Goal: Task Accomplishment & Management: Complete application form

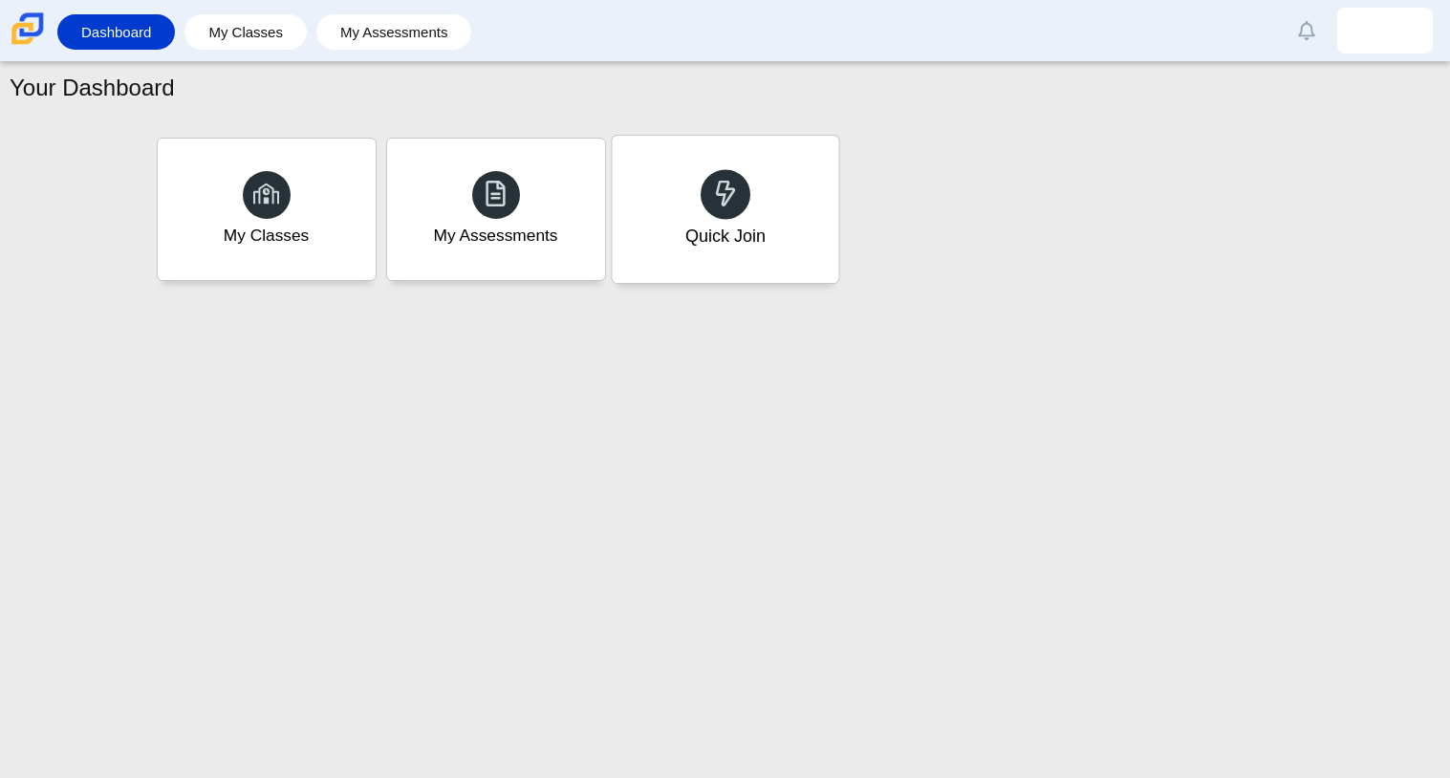
click at [741, 205] on div at bounding box center [726, 194] width 50 height 50
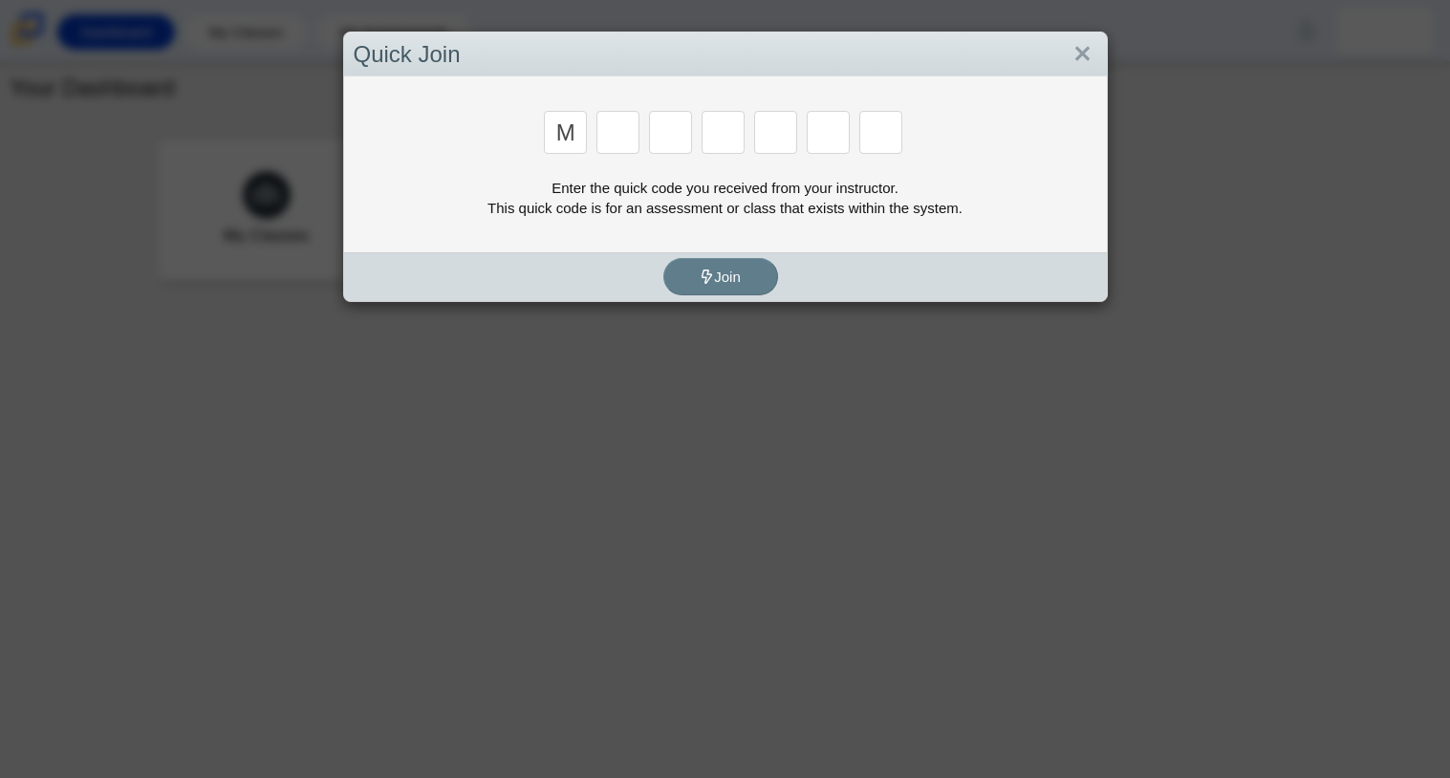
type input "M"
type input "7"
type input "E"
type input "3"
type input "E"
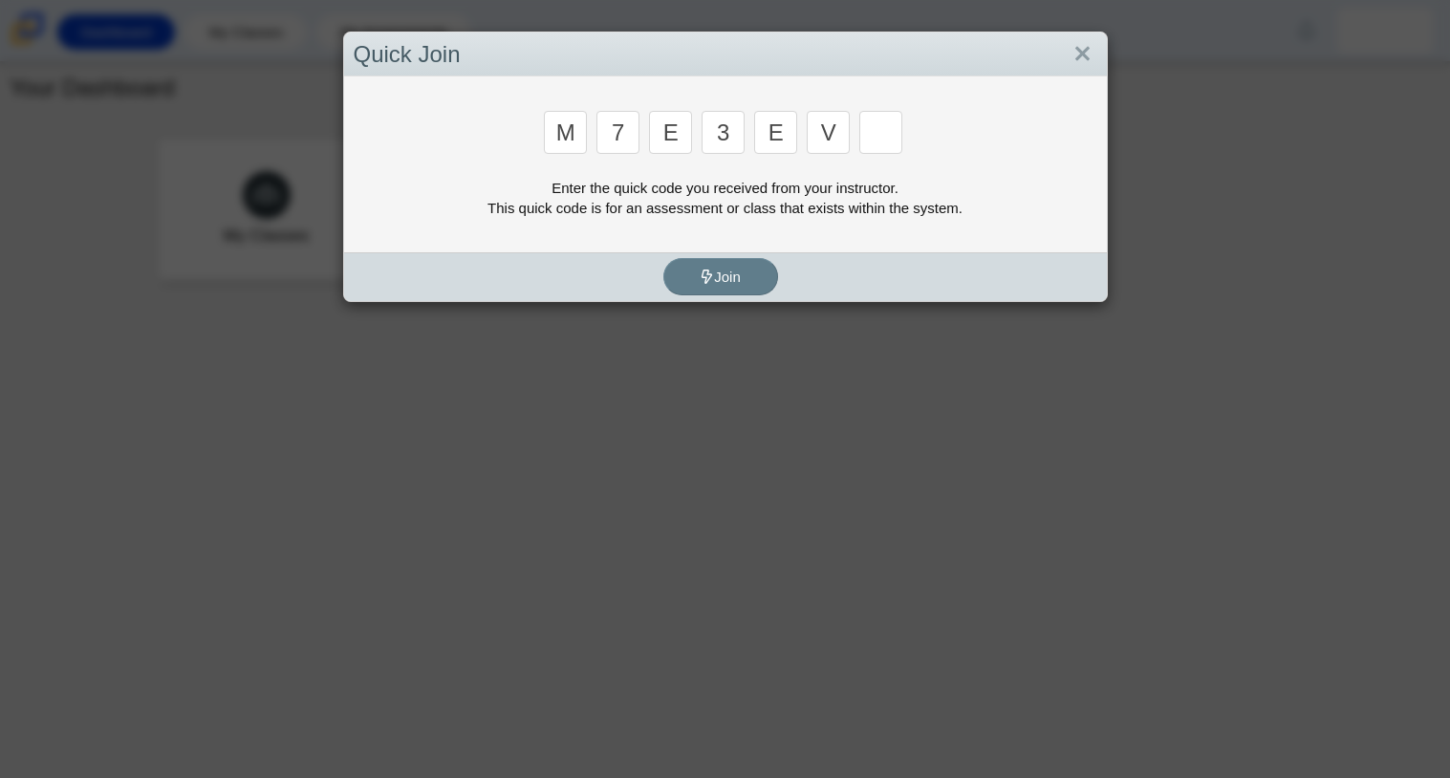
type input "V"
type input "W"
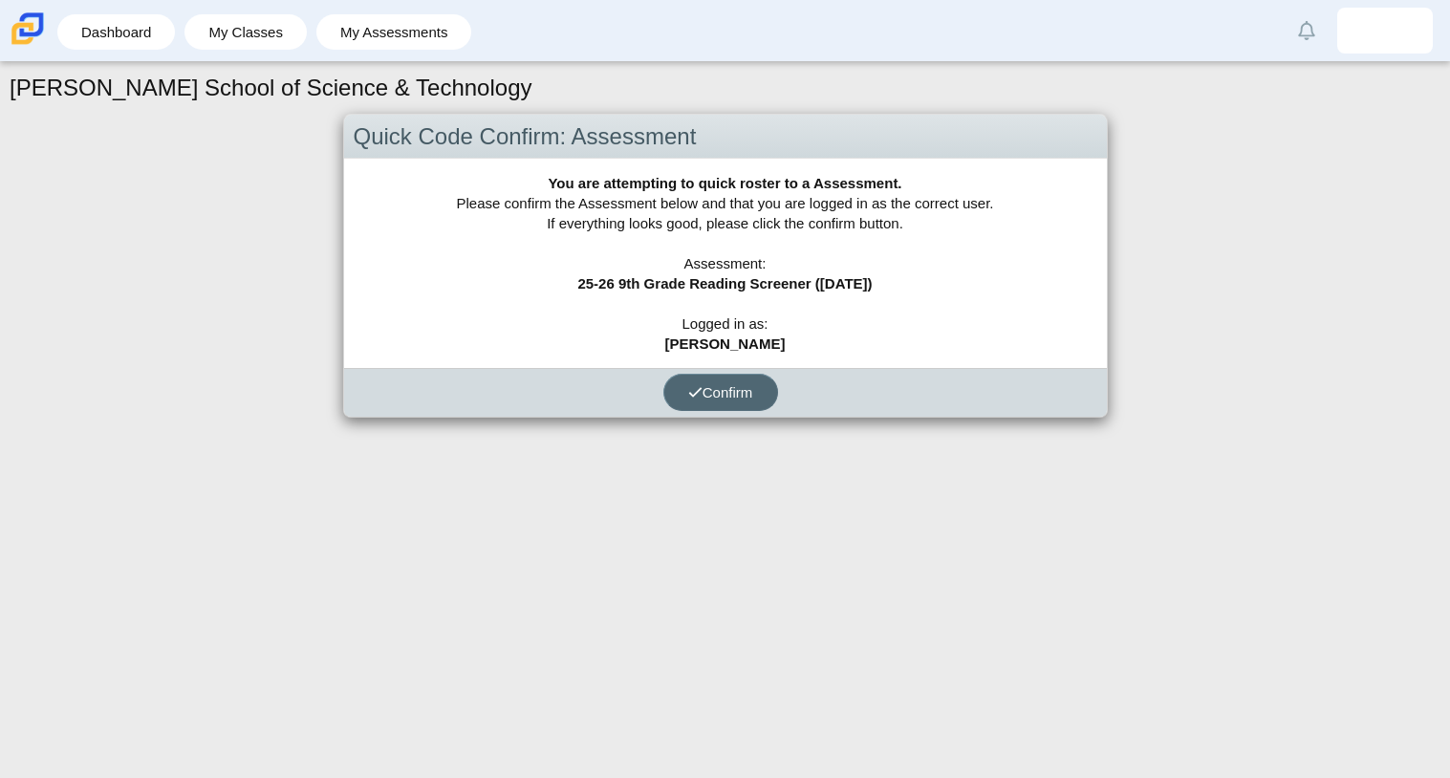
click at [744, 398] on span "Confirm" at bounding box center [720, 392] width 65 height 16
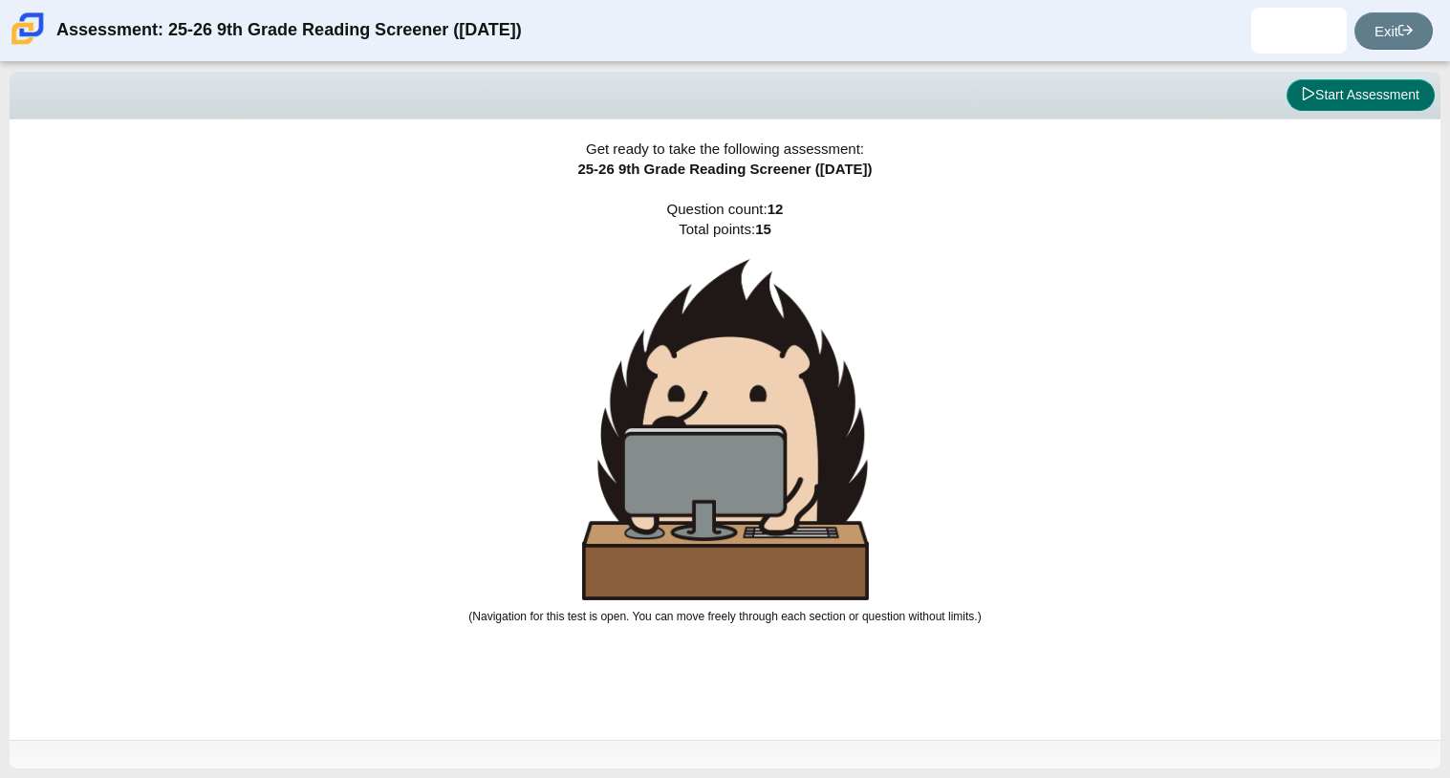
click at [1339, 98] on button "Start Assessment" at bounding box center [1360, 95] width 148 height 32
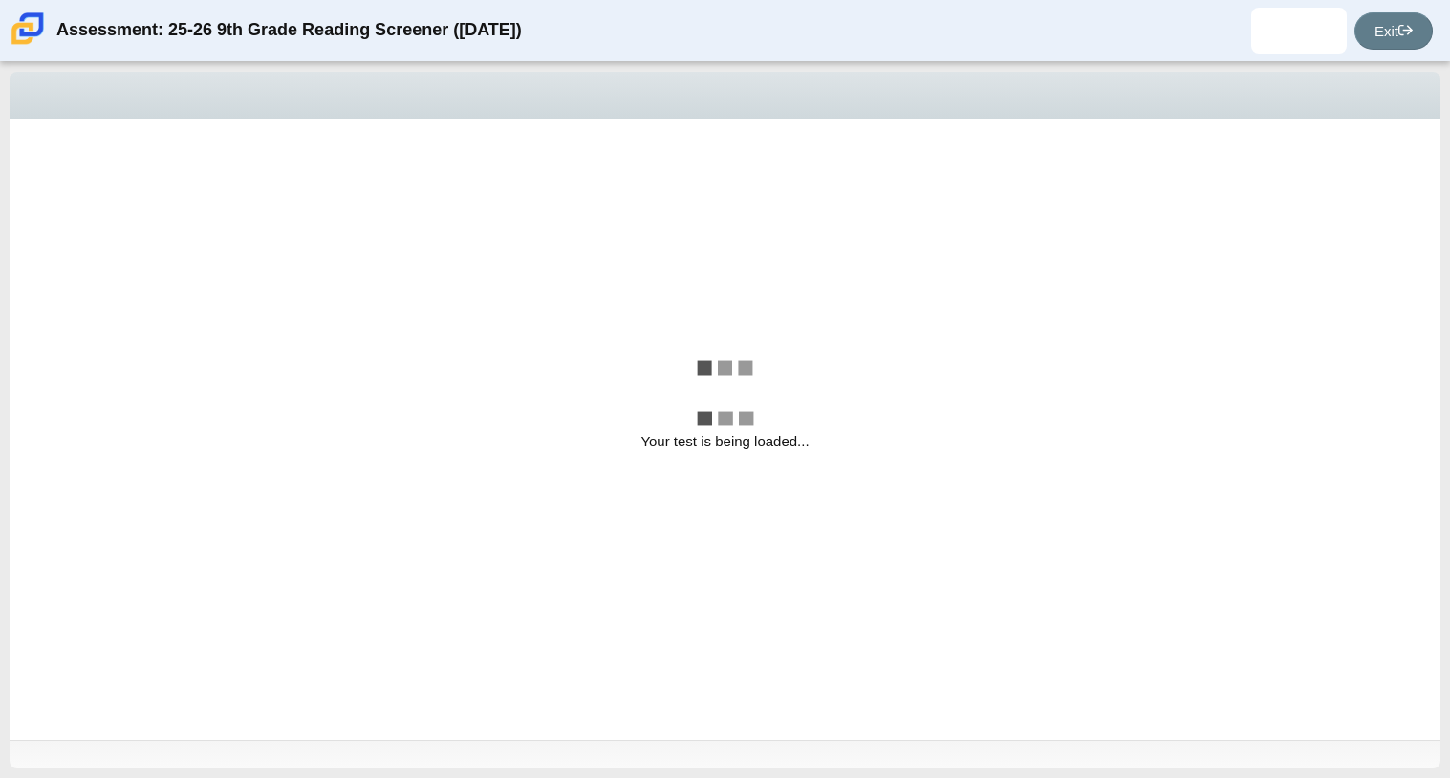
select select "ccc5b315-3c7c-471c-bf90-f22c8299c798"
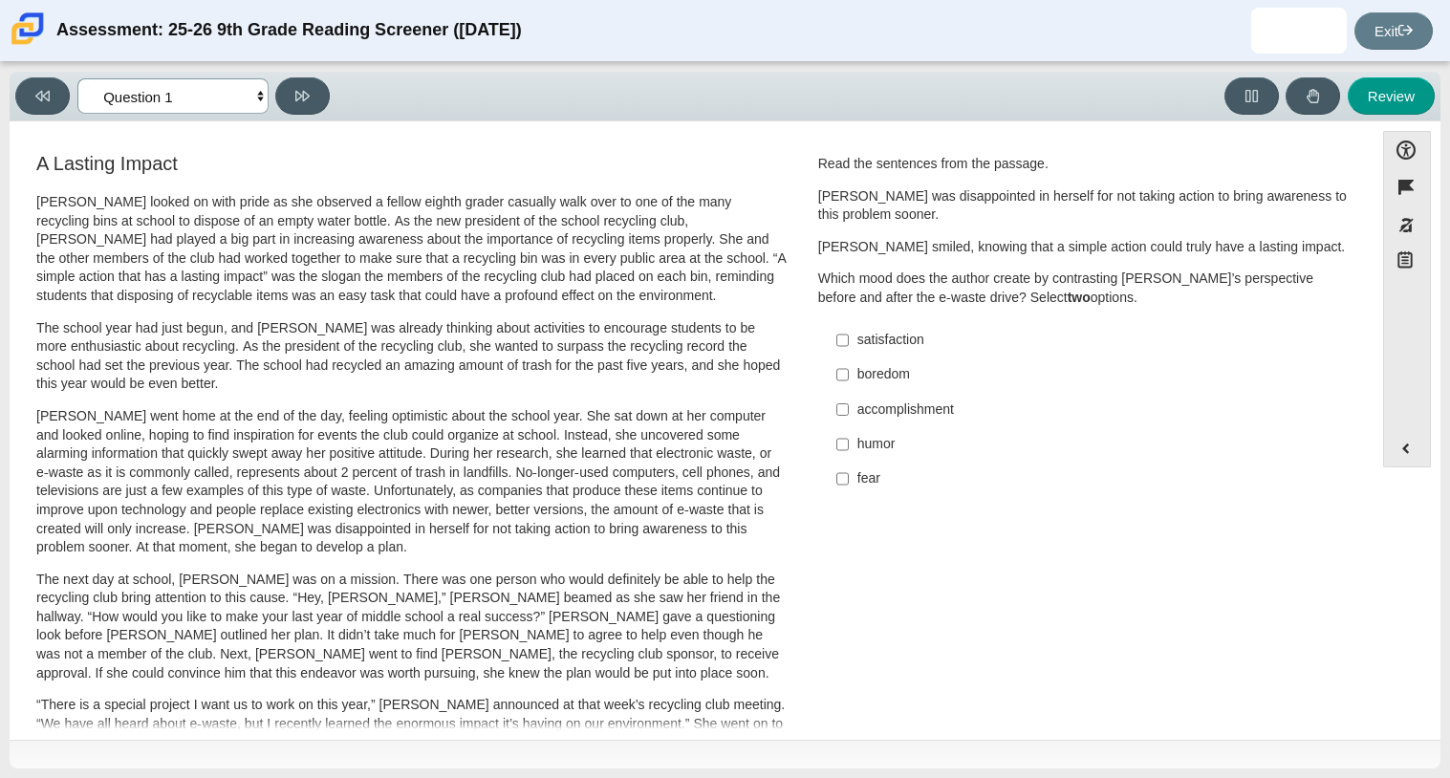
click at [257, 100] on select "Questions Question 1 Question 2 Question 3 Question 4 Question 5 Question 6 Que…" at bounding box center [172, 95] width 191 height 35
click at [517, 248] on p "[PERSON_NAME] looked on with pride as she observed a fellow eighth grader casua…" at bounding box center [411, 249] width 750 height 113
click at [1313, 95] on icon at bounding box center [1313, 96] width 14 height 14
click at [1307, 85] on button at bounding box center [1312, 95] width 54 height 37
click at [953, 412] on div "accomplishment" at bounding box center [1098, 409] width 483 height 19
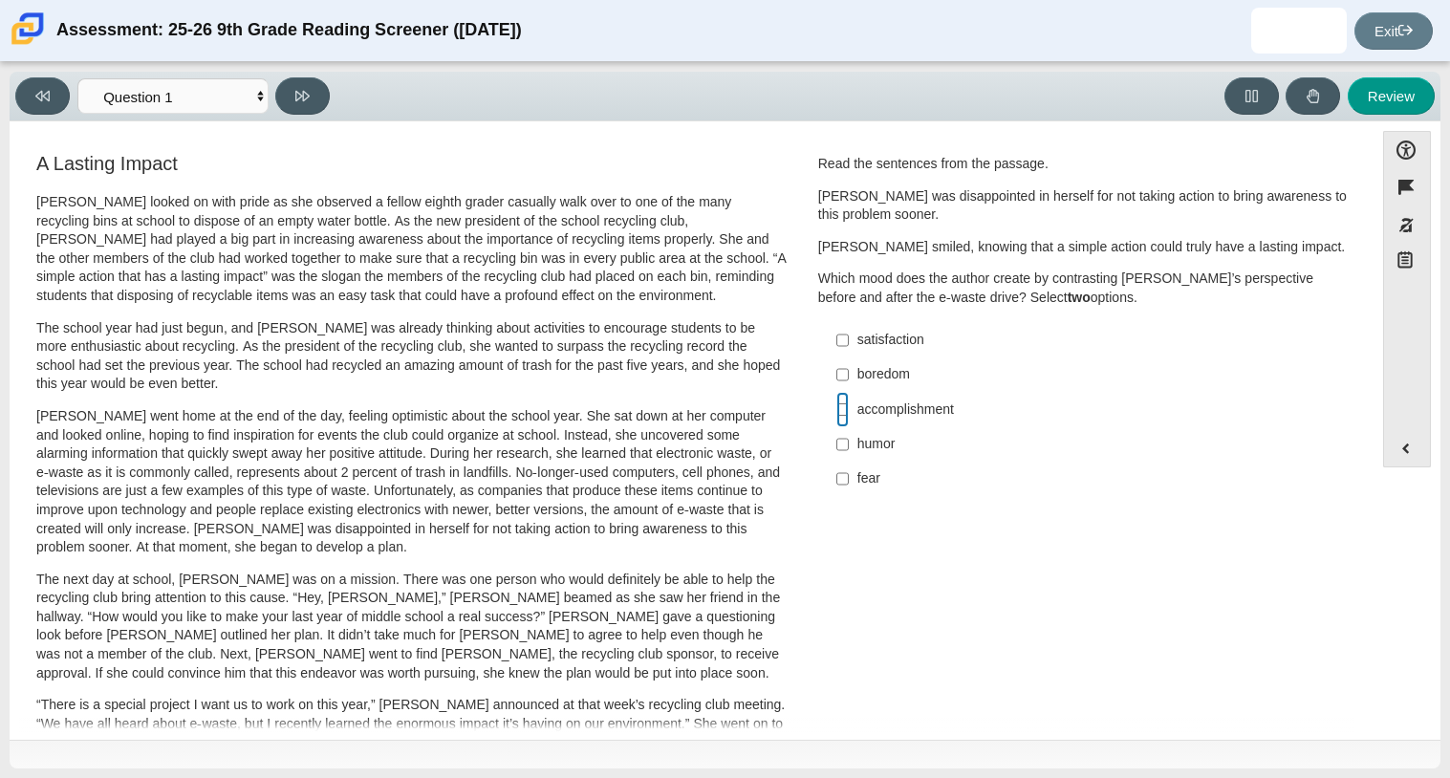
click at [849, 412] on input "accomplishment accomplishment" at bounding box center [842, 409] width 12 height 34
checkbox input "true"
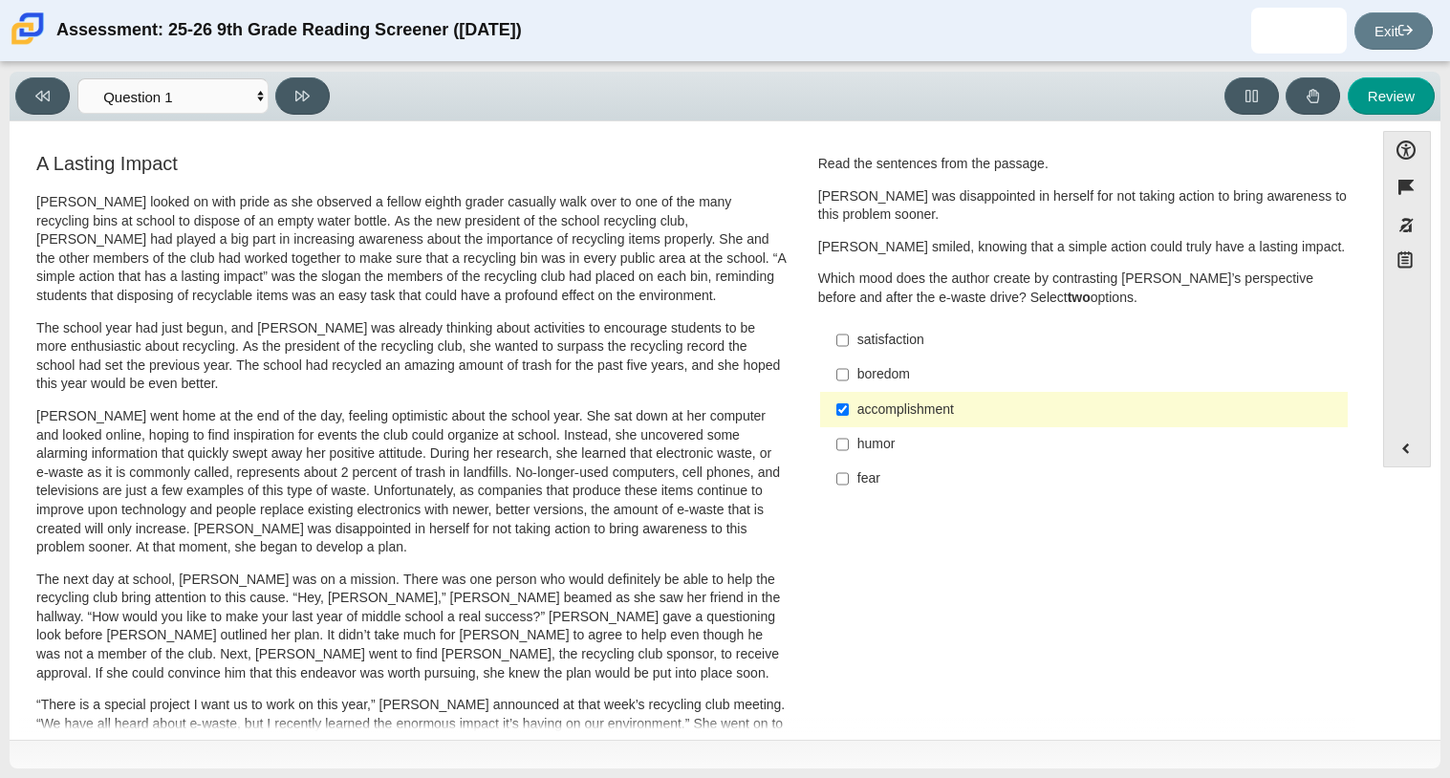
click at [943, 343] on div "satisfaction" at bounding box center [1098, 340] width 483 height 19
click at [849, 343] on input "satisfaction satisfaction" at bounding box center [842, 340] width 12 height 34
checkbox input "true"
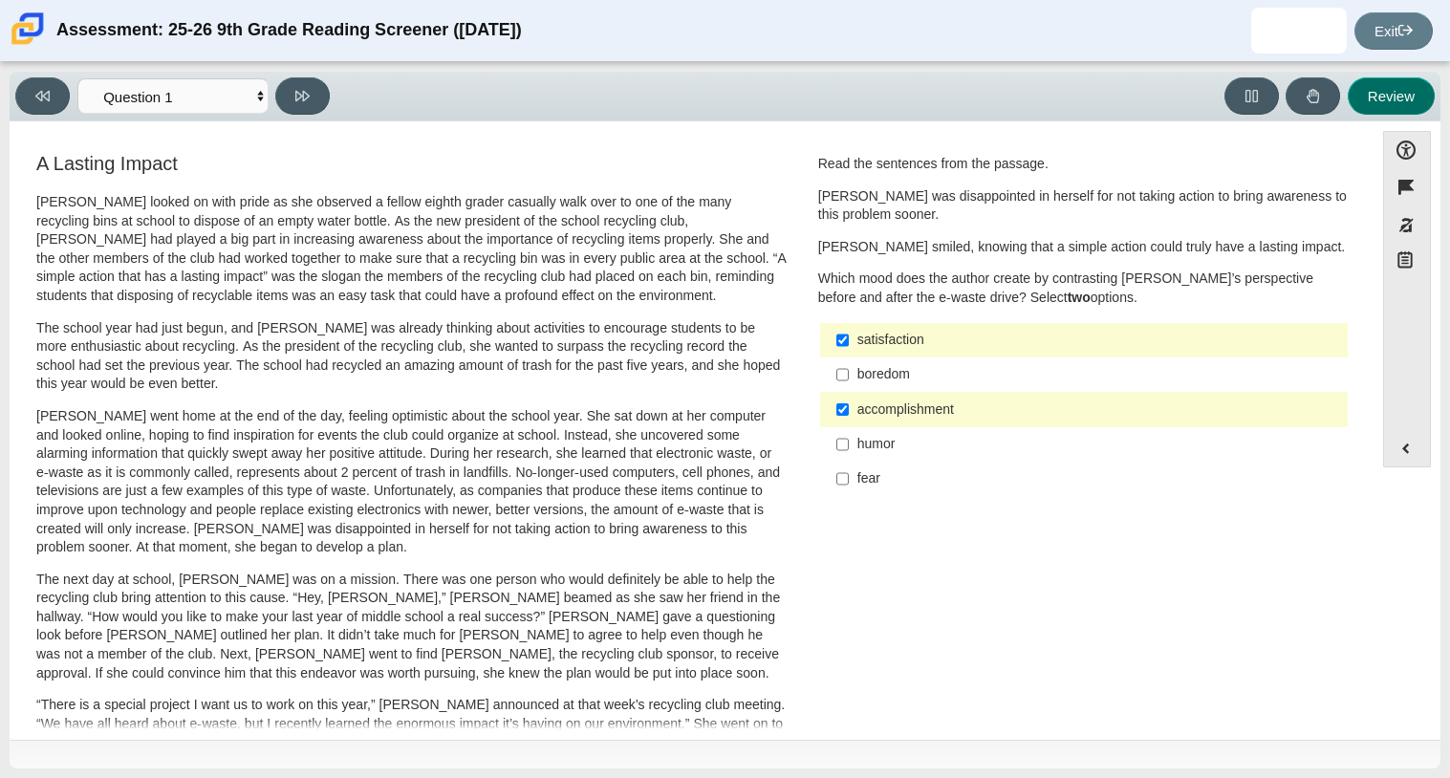
click at [1403, 82] on button "Review" at bounding box center [1391, 95] width 87 height 37
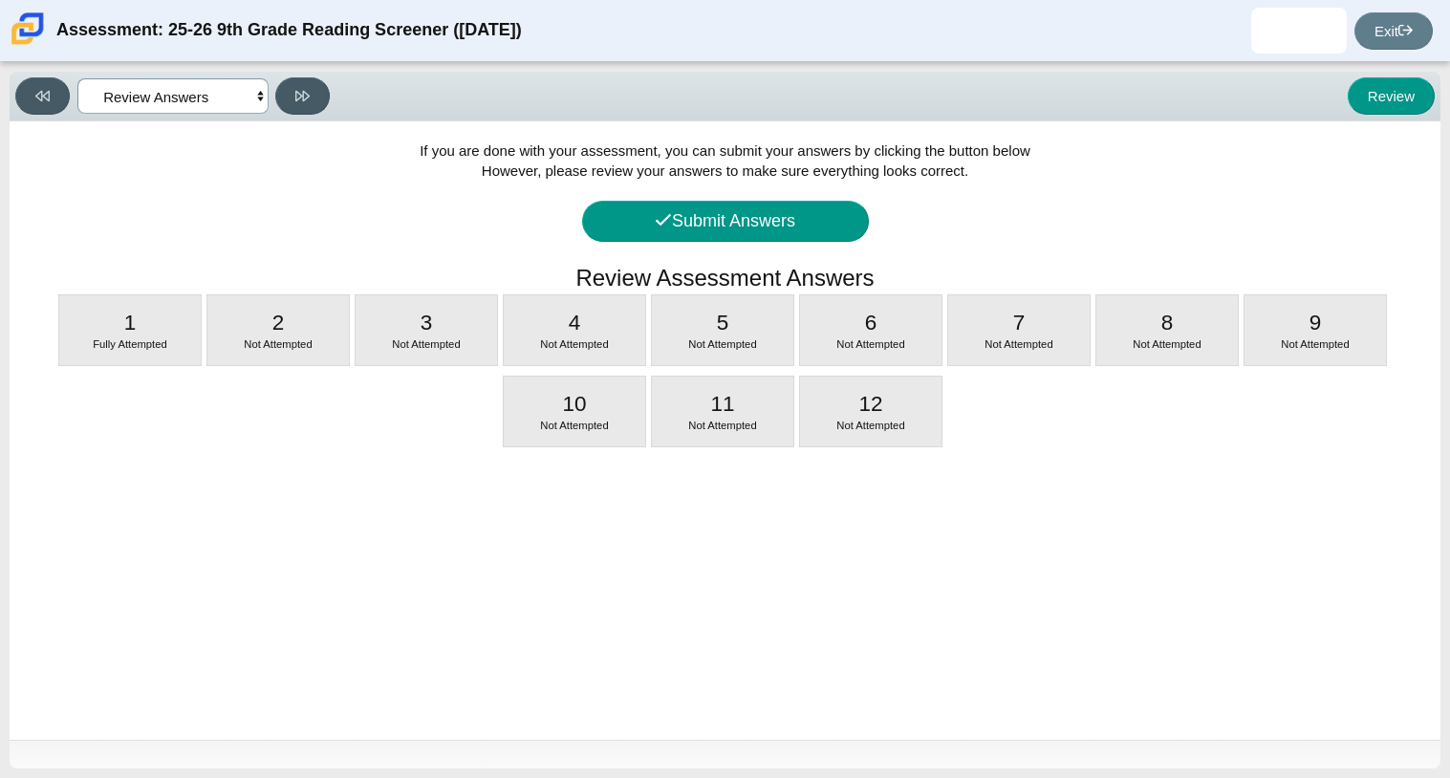
click at [248, 106] on select "Questions Question 1 Question 2 Question 3 Question 4 Question 5 Question 6 Que…" at bounding box center [172, 95] width 191 height 35
click at [77, 78] on select "Questions Question 1 Question 2 Question 3 Question 4 Question 5 Question 6 Que…" at bounding box center [172, 95] width 191 height 35
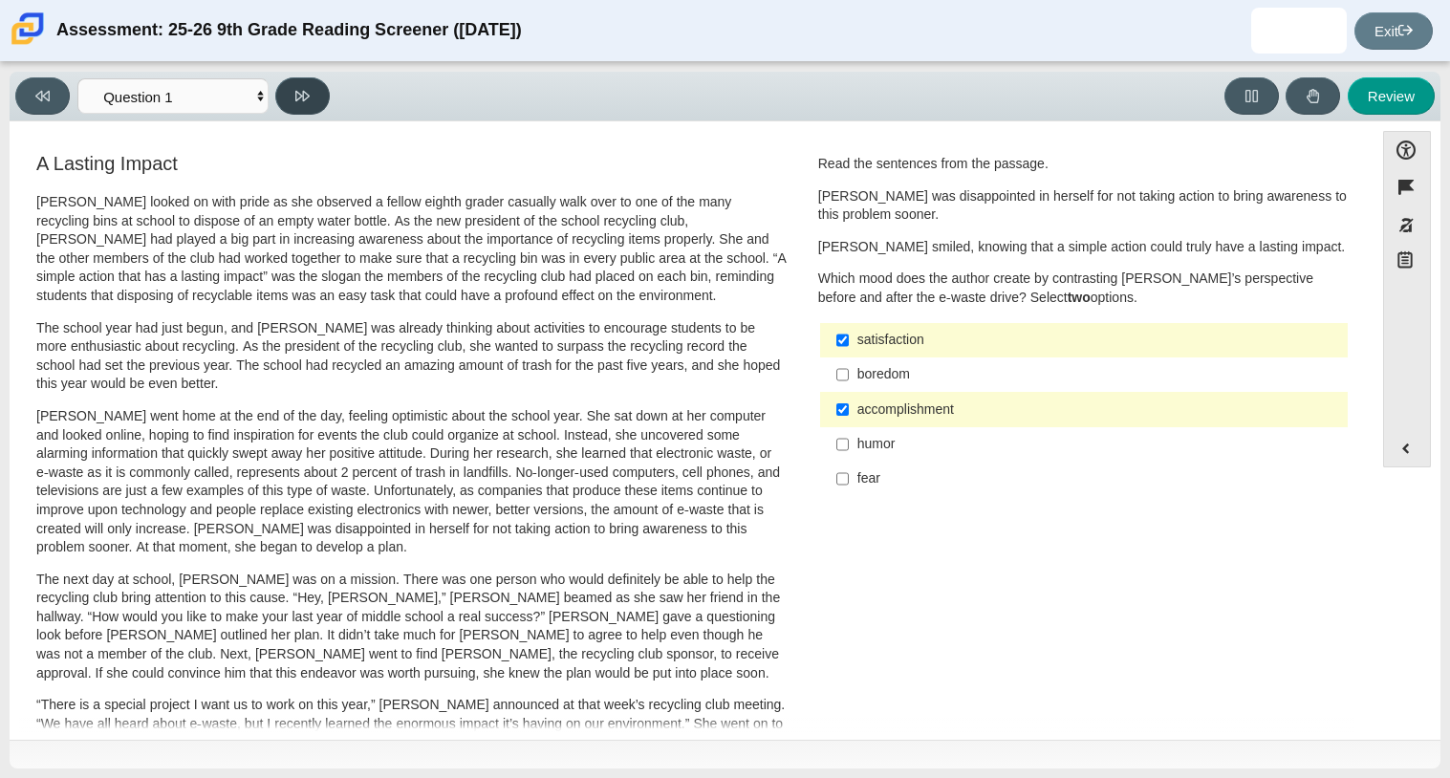
click at [321, 97] on button at bounding box center [302, 95] width 54 height 37
select select "0ff64528-ffd7-428d-b192-babfaadd44e8"
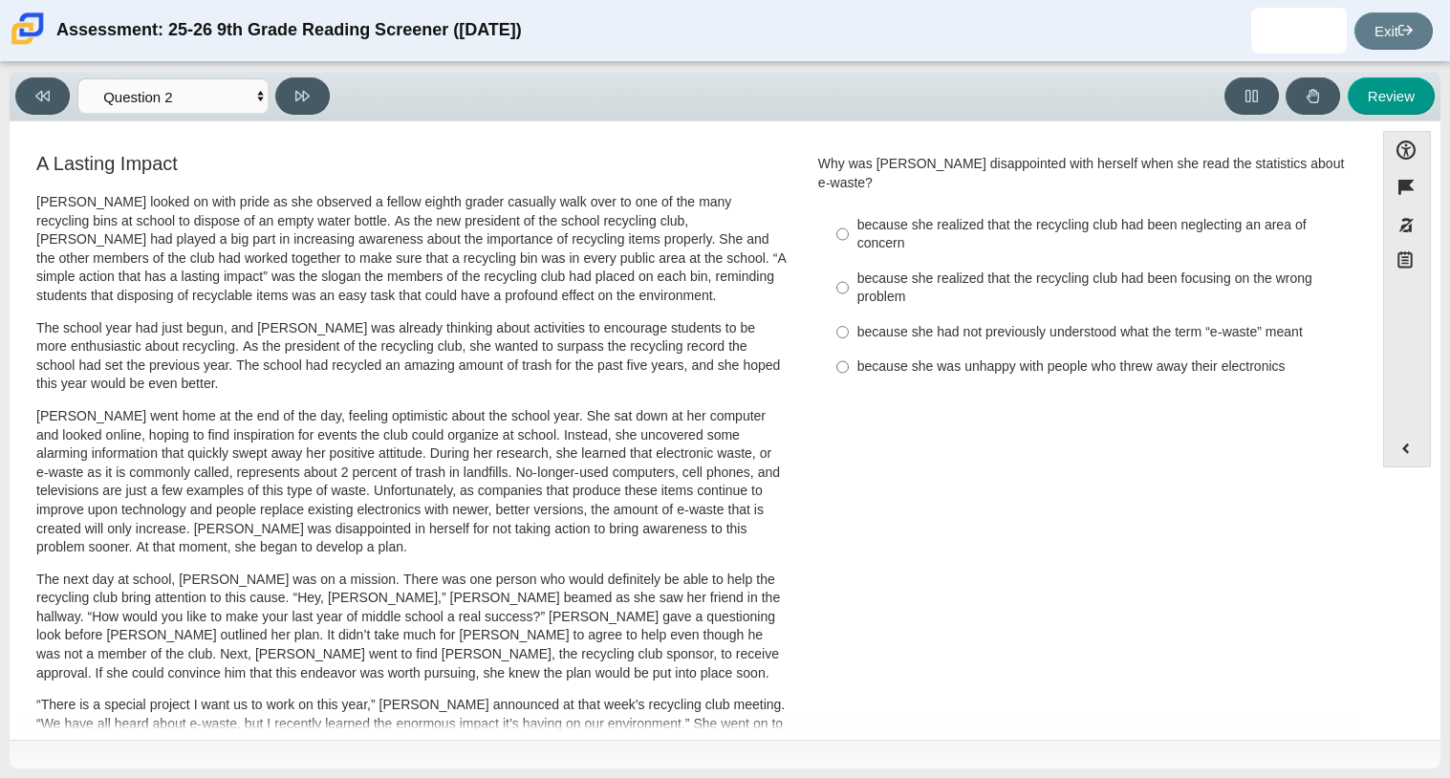
click at [879, 234] on label "because she realized that the recycling club had been neglecting an area of con…" at bounding box center [1085, 234] width 525 height 54
click at [849, 234] on input "because she realized that the recycling club had been neglecting an area of con…" at bounding box center [842, 234] width 12 height 54
radio input "true"
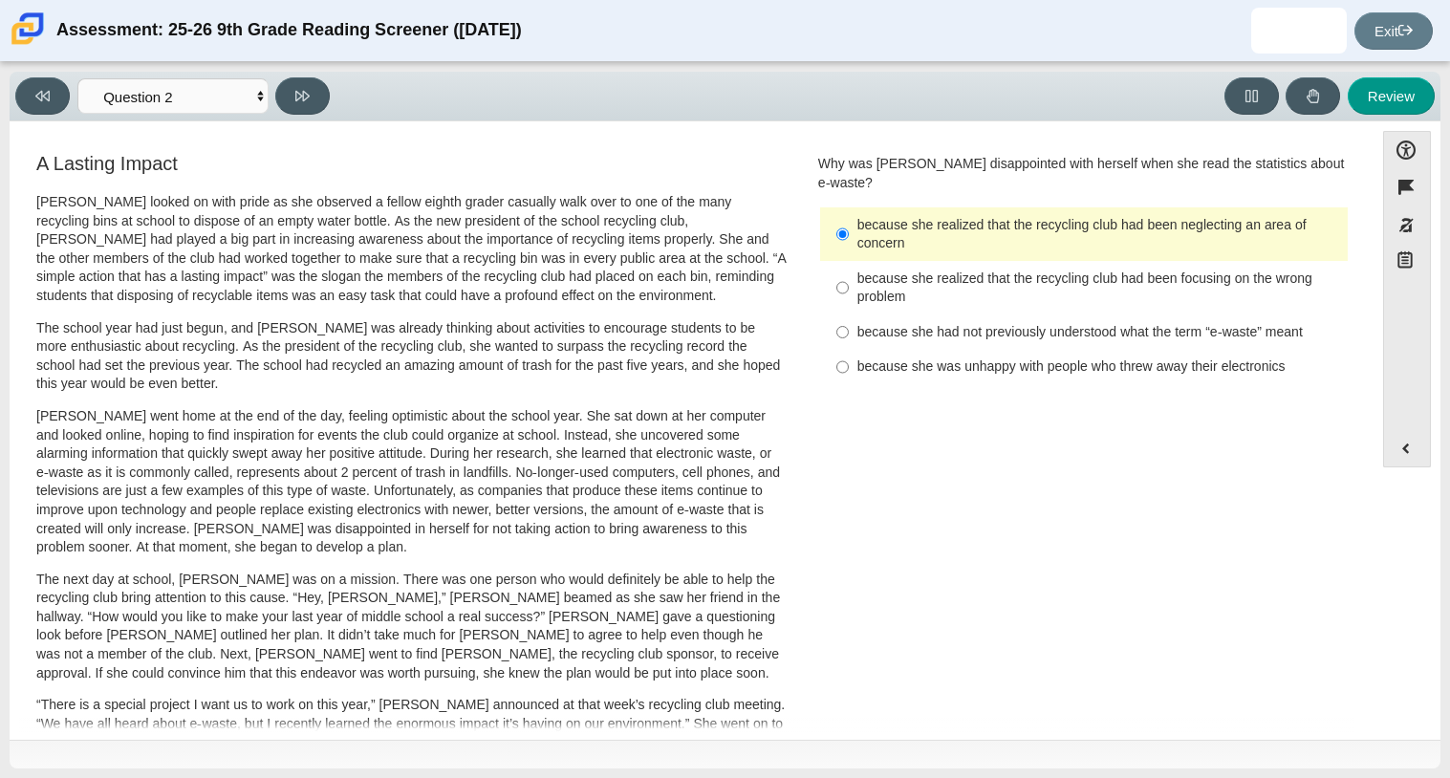
click at [903, 357] on div "because she was unhappy with people who threw away their electronics" at bounding box center [1098, 366] width 483 height 19
click at [849, 353] on input "because she was unhappy with people who threw away their electronics because sh…" at bounding box center [842, 367] width 12 height 34
radio input "true"
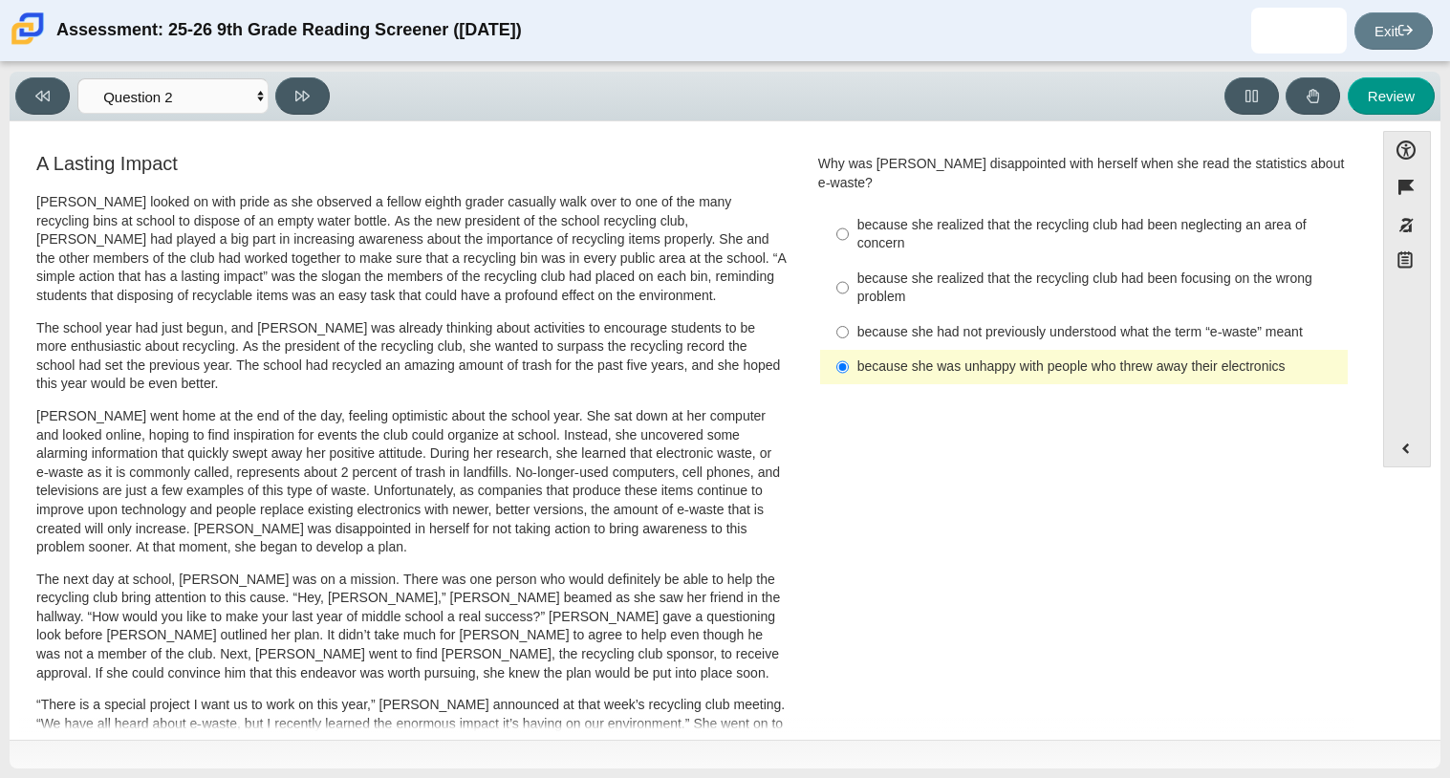
click at [986, 216] on div "because she realized that the recycling club had been neglecting an area of con…" at bounding box center [1098, 234] width 483 height 37
click at [849, 215] on input "because she realized that the recycling club had been neglecting an area of con…" at bounding box center [842, 234] width 12 height 54
radio input "true"
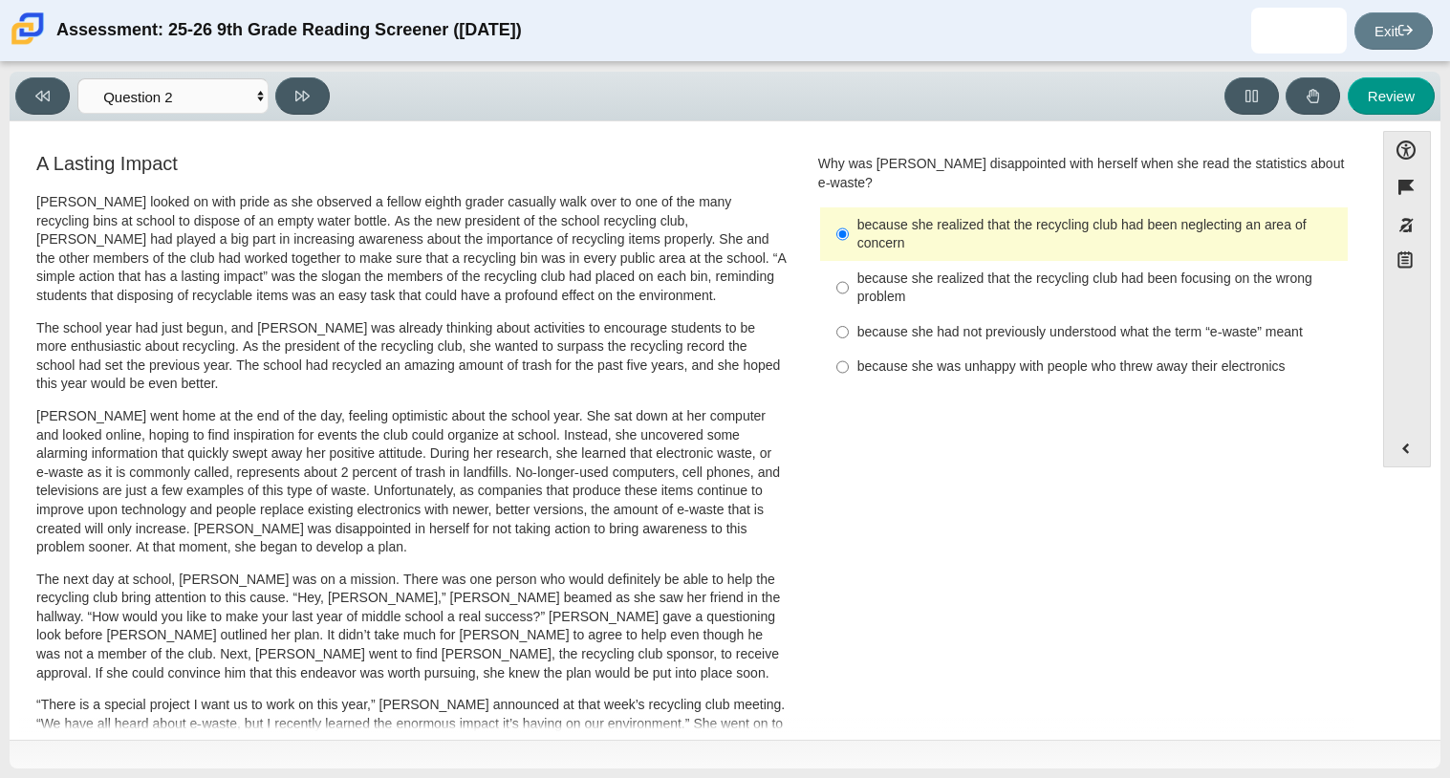
click at [945, 357] on div "because she was unhappy with people who threw away their electronics" at bounding box center [1098, 366] width 483 height 19
click at [849, 350] on input "because she was unhappy with people who threw away their electronics because sh…" at bounding box center [842, 367] width 12 height 34
radio input "true"
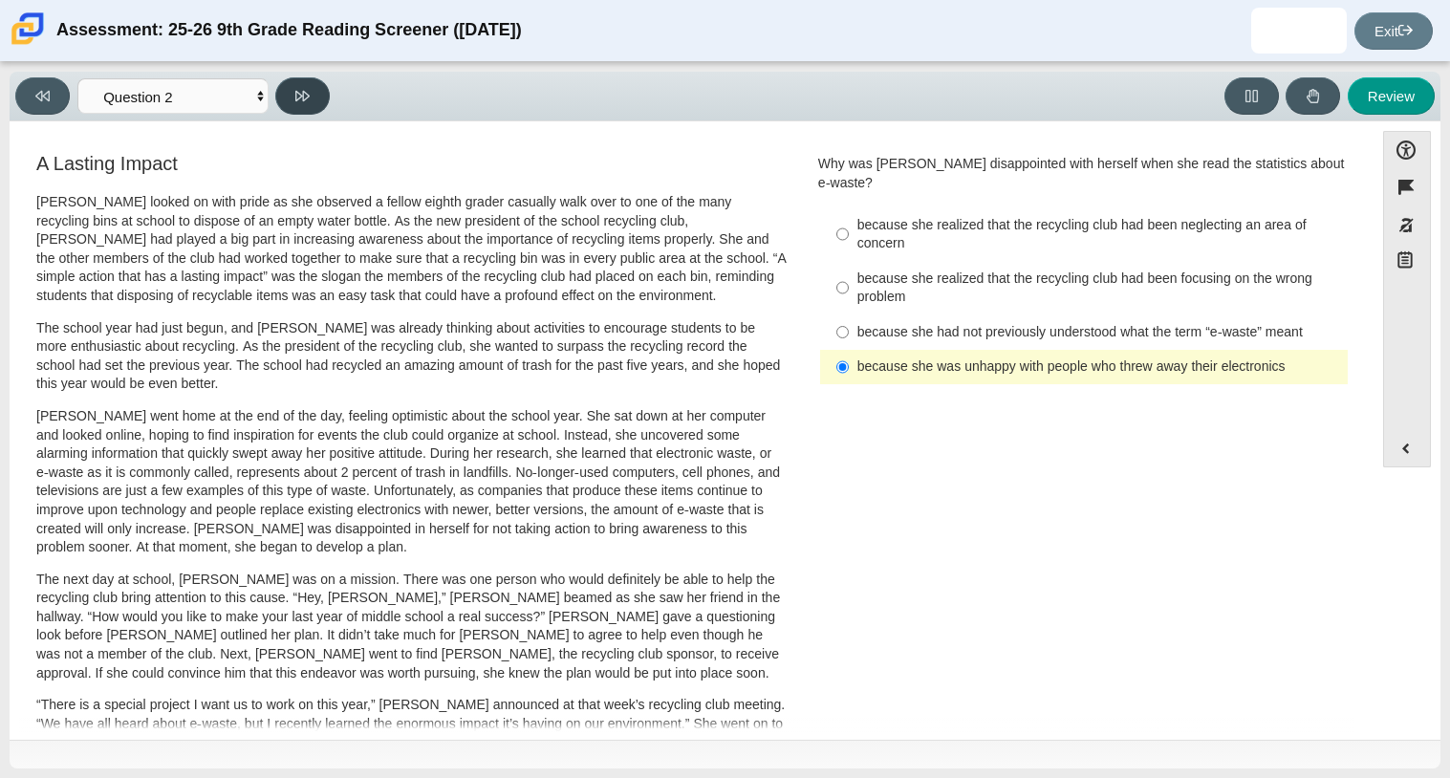
click at [295, 92] on icon at bounding box center [302, 96] width 14 height 14
select select "7ce3d843-6974-4858-901c-1ff39630e843"
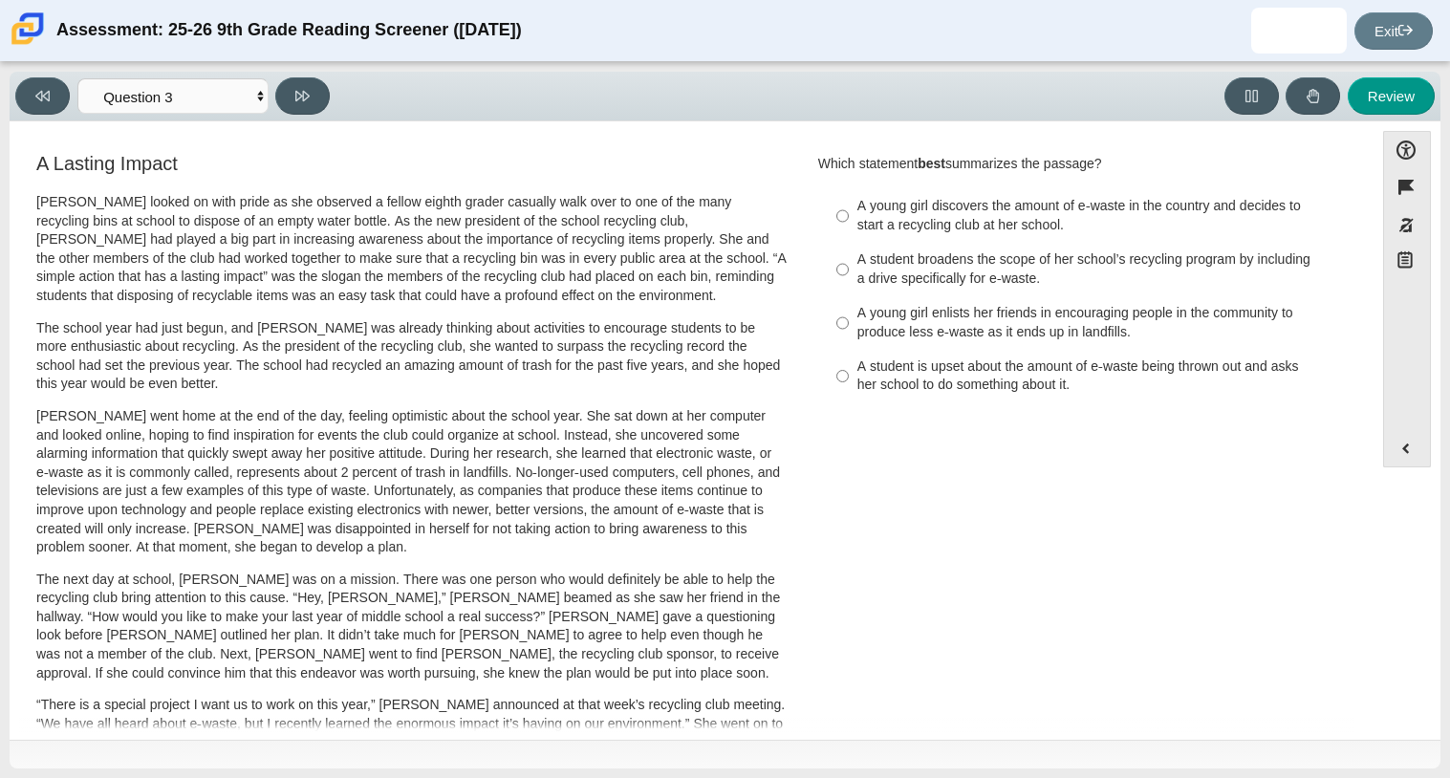
click at [897, 241] on label "A young girl discovers the amount of e-waste in the country and decides to star…" at bounding box center [1085, 216] width 525 height 54
click at [849, 241] on input "A young girl discovers the amount of e-waste in the country and decides to star…" at bounding box center [842, 216] width 12 height 54
radio input "true"
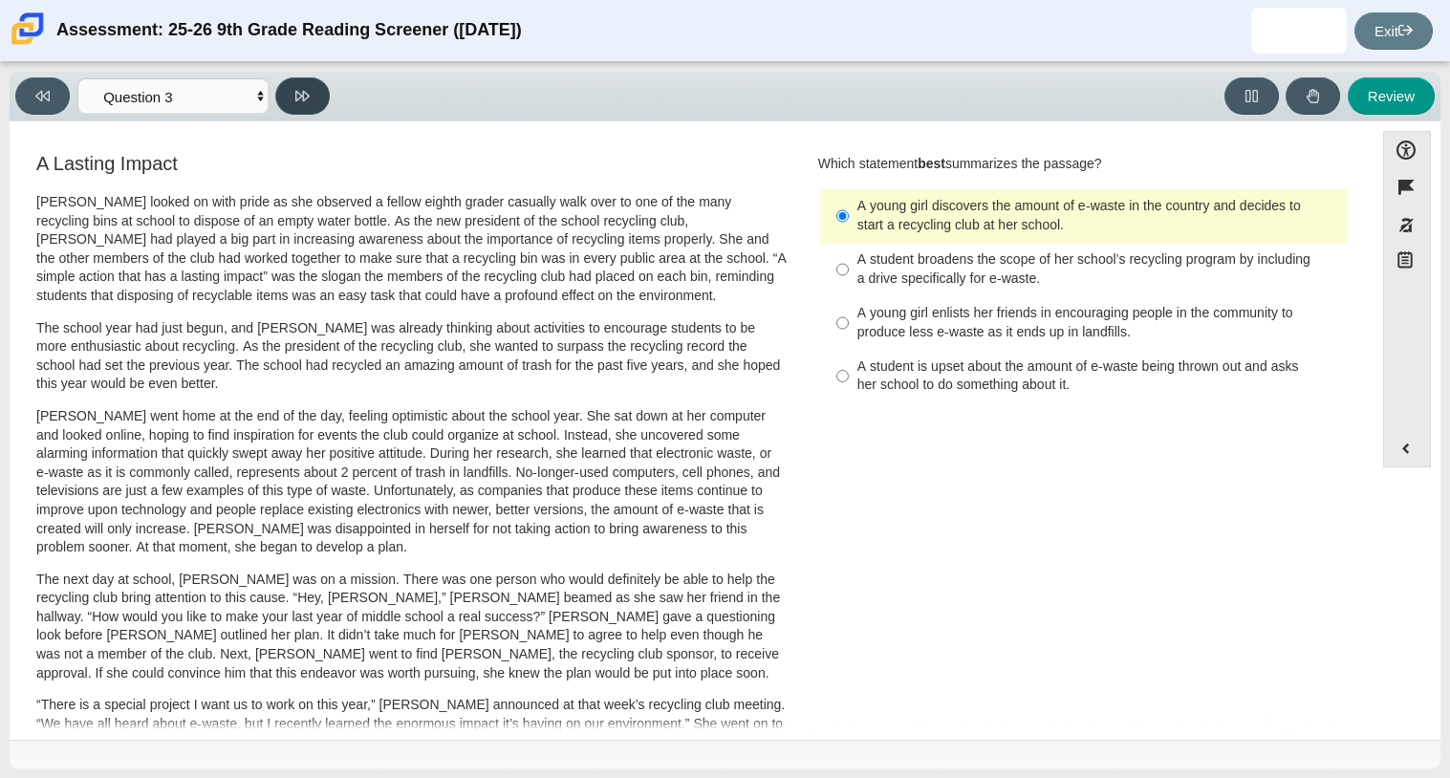
click at [311, 80] on button at bounding box center [302, 95] width 54 height 37
select select "ca9ea0f1-49c5-4bd1-83b0-472c18652b42"
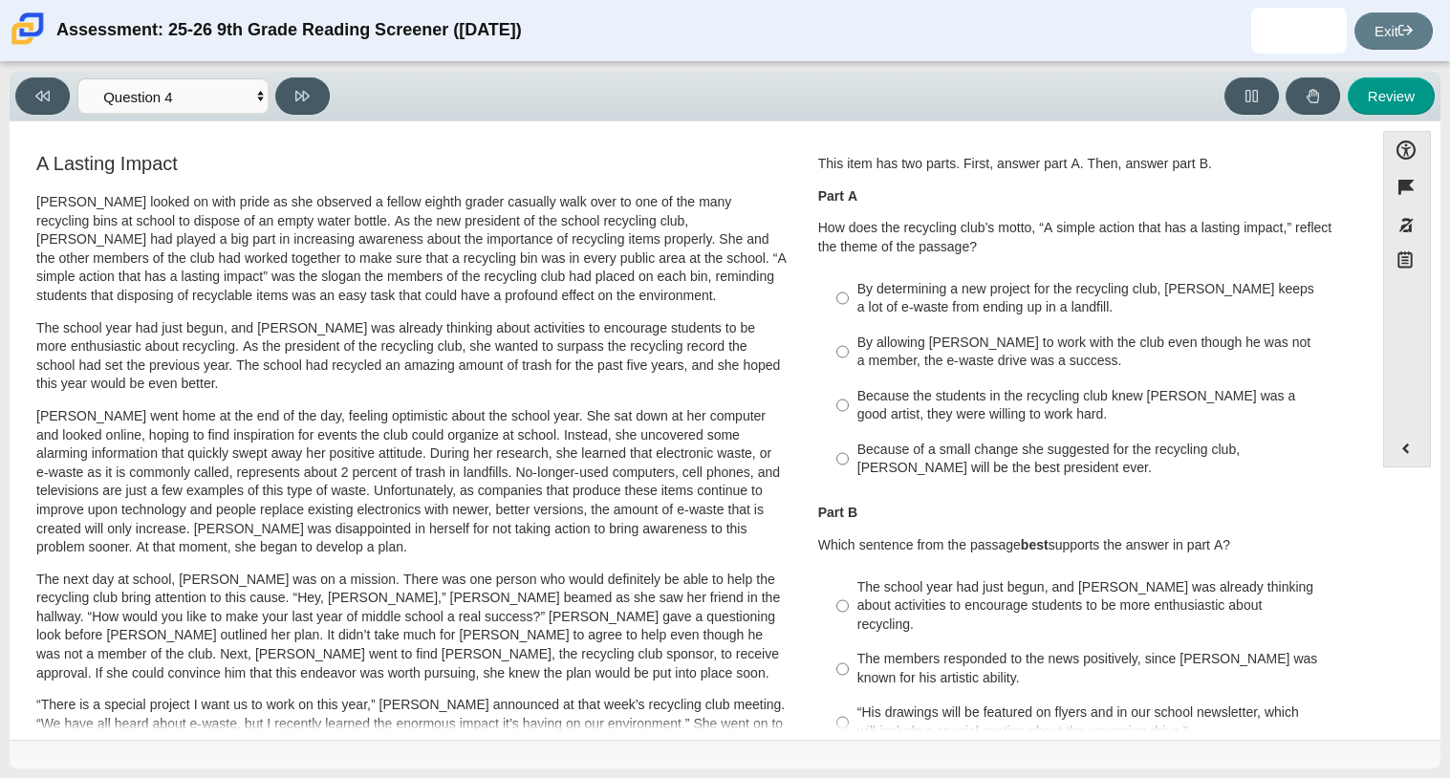
click at [1022, 390] on div "Because the students in the recycling club knew [PERSON_NAME] was a good artist…" at bounding box center [1098, 405] width 483 height 37
click at [849, 390] on input "Because the students in the recycling club knew [PERSON_NAME] was a good artist…" at bounding box center [842, 405] width 12 height 54
radio input "true"
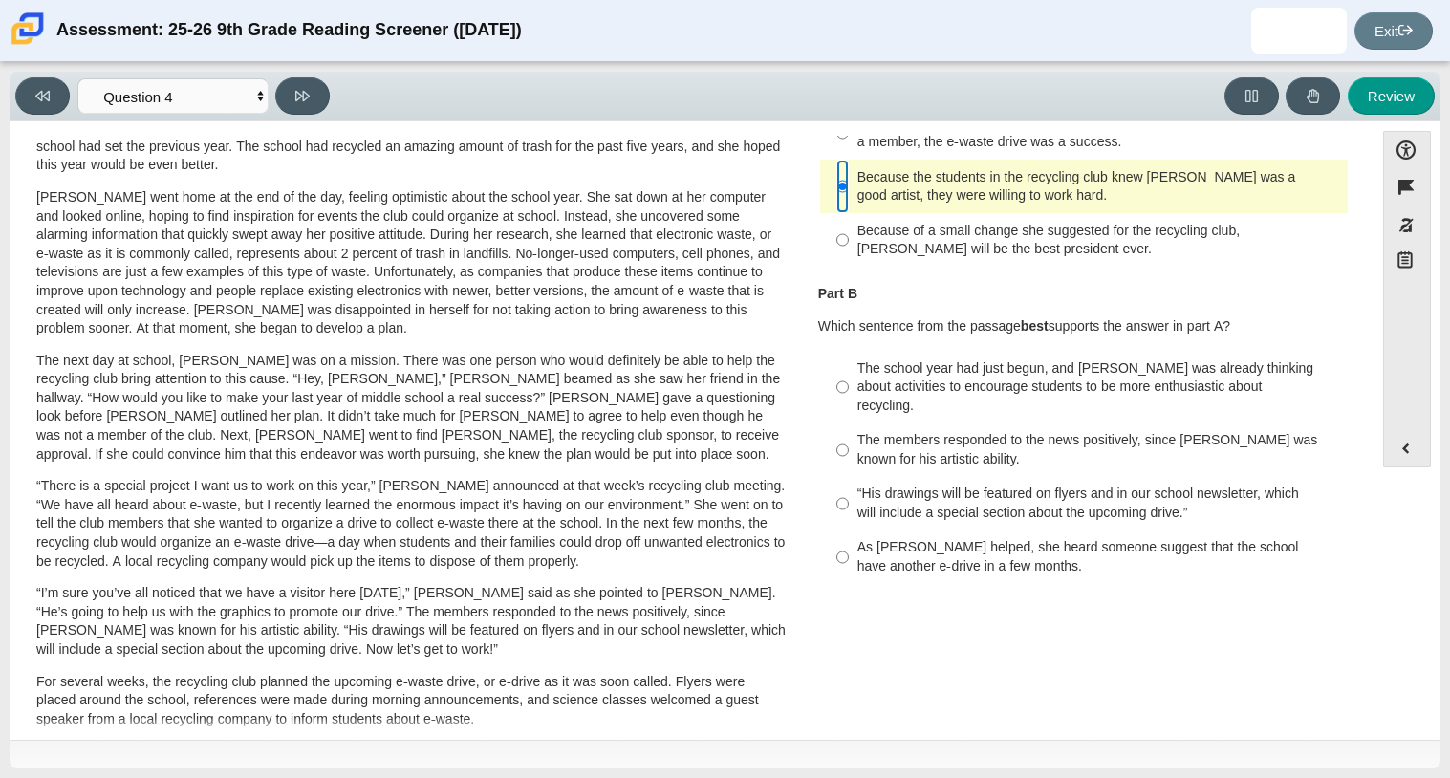
scroll to position [223, 0]
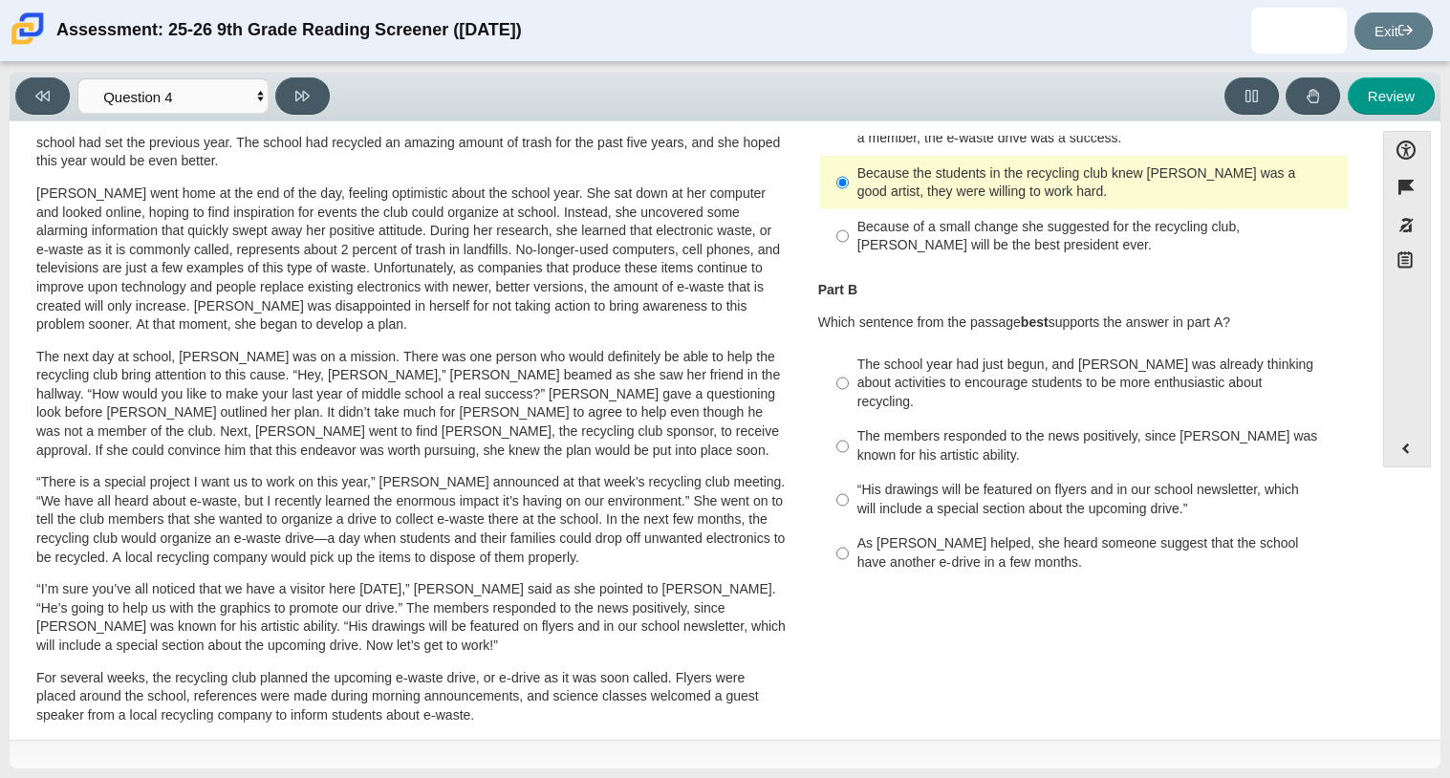
click at [948, 481] on div "“His drawings will be featured on flyers and in our school newsletter, which wi…" at bounding box center [1098, 499] width 483 height 37
click at [849, 473] on input "“His drawings will be featured on flyers and in our school newsletter, which wi…" at bounding box center [842, 500] width 12 height 54
radio input "true"
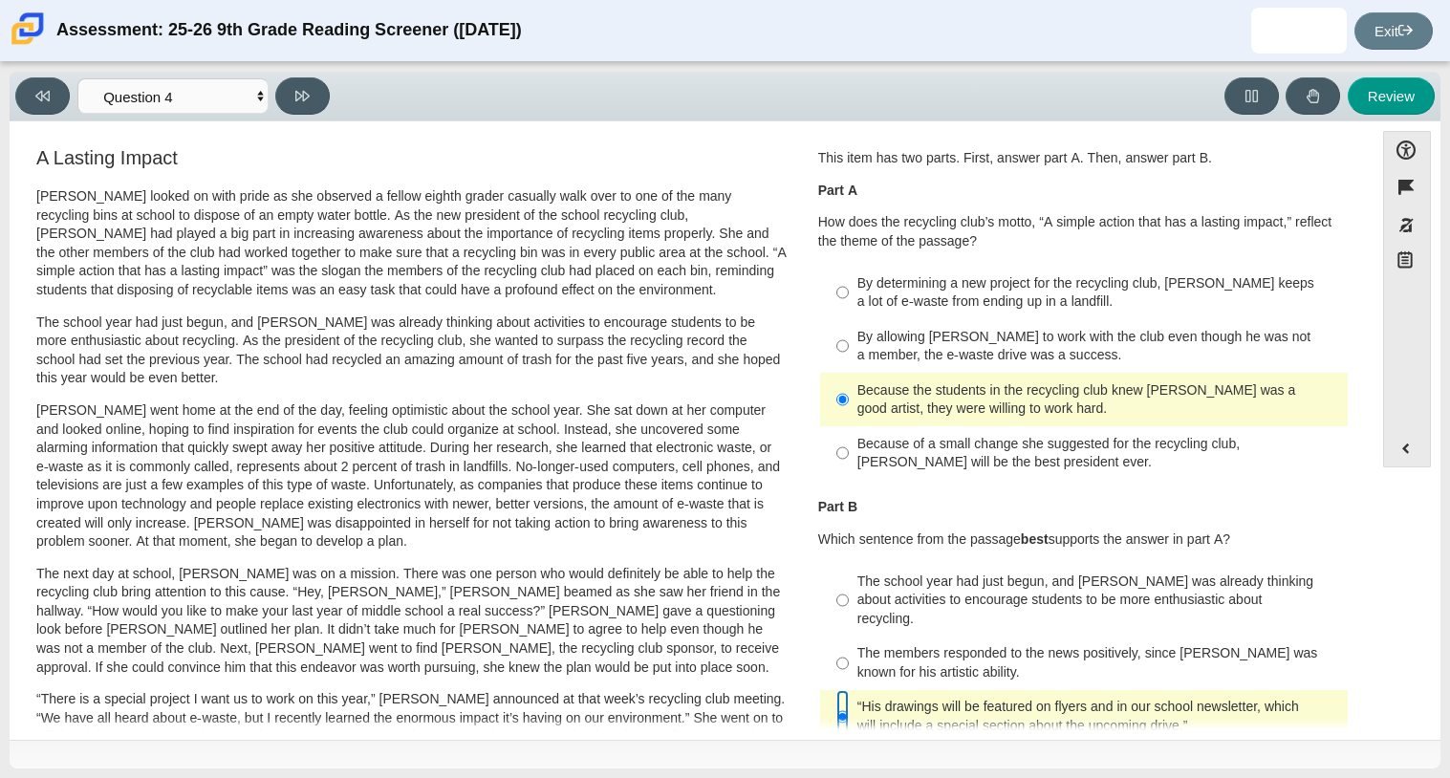
scroll to position [0, 0]
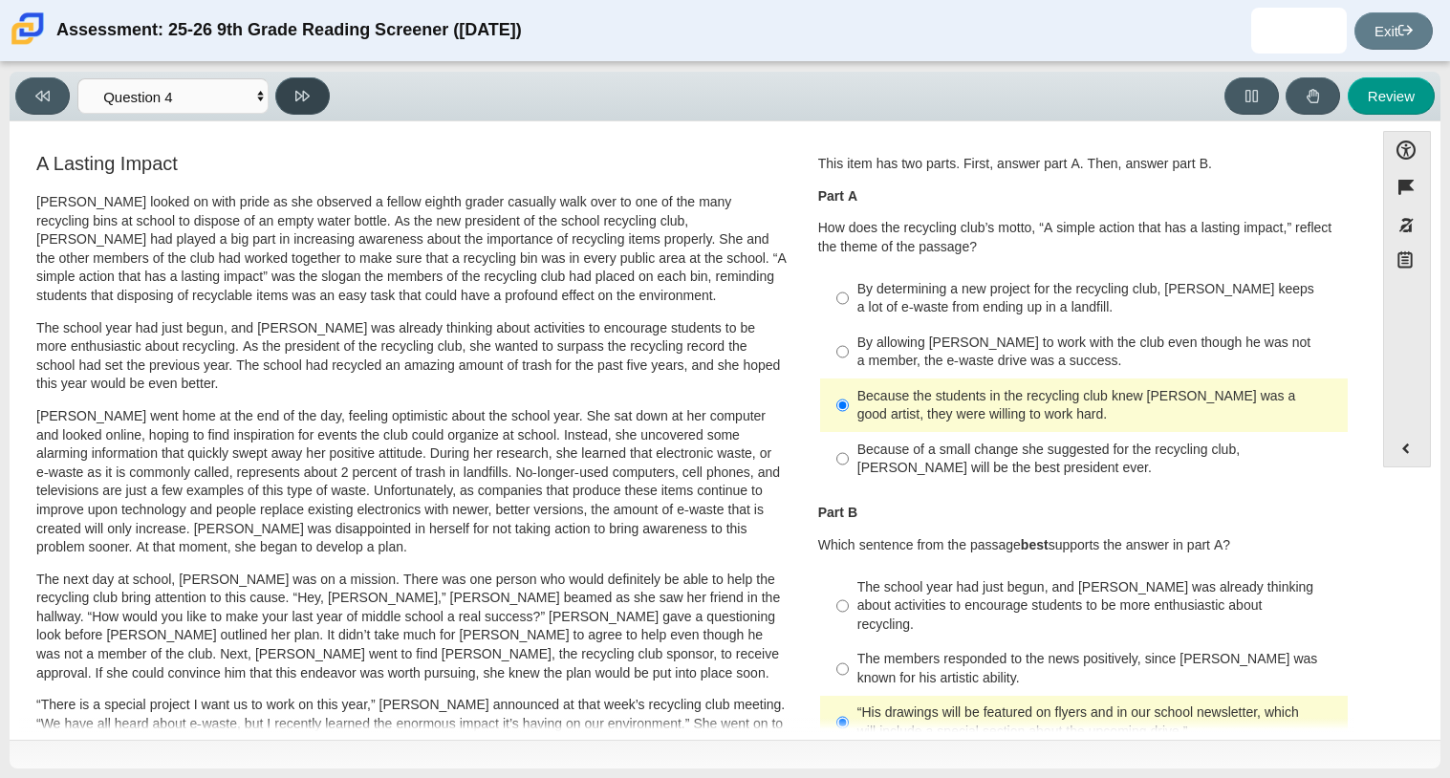
click at [319, 102] on button at bounding box center [302, 95] width 54 height 37
select select "e41f1a79-e29f-4095-8030-a53364015bed"
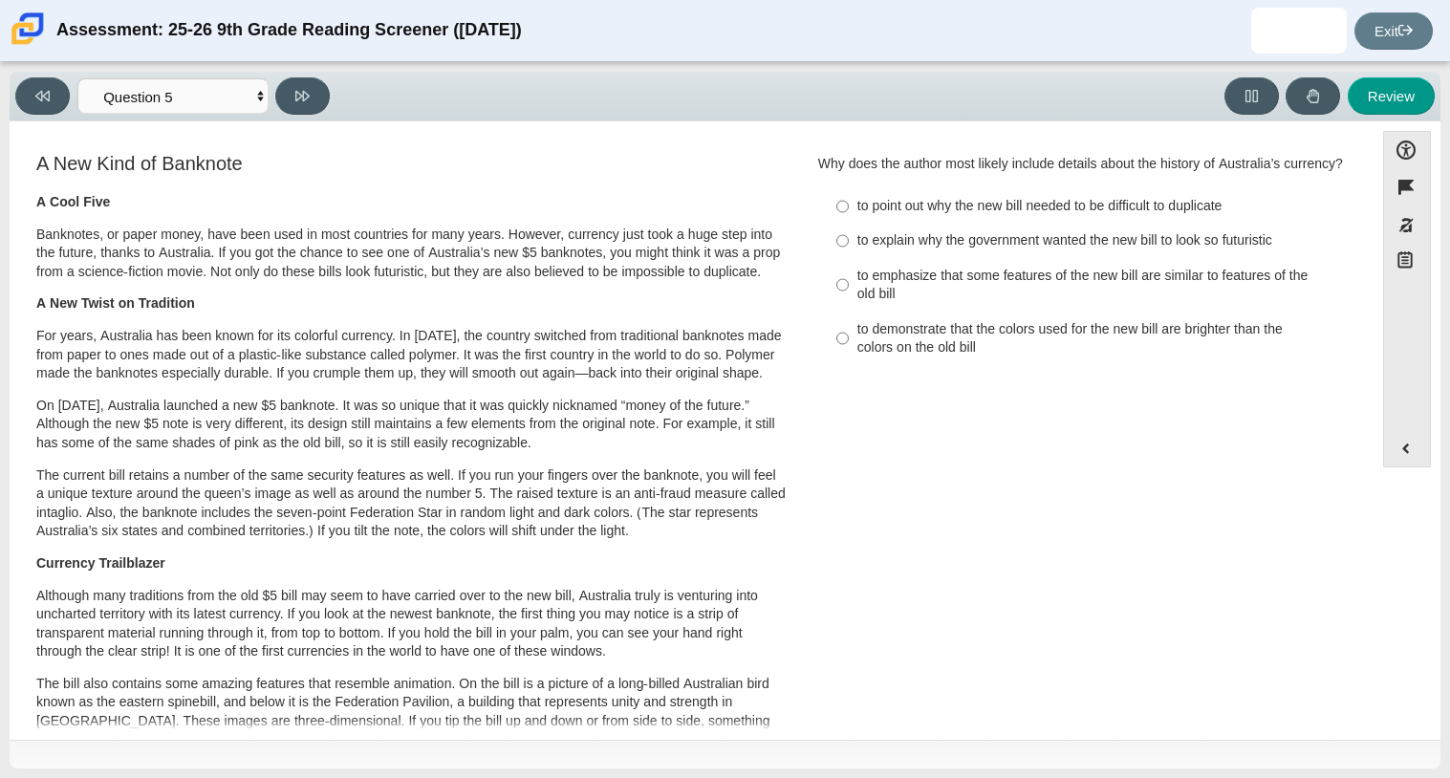
click at [912, 339] on div "to demonstrate that the colors used for the new bill are brighter than the colo…" at bounding box center [1098, 338] width 483 height 37
click at [849, 339] on input "to demonstrate that the colors used for the new bill are brighter than the colo…" at bounding box center [842, 339] width 12 height 54
radio input "true"
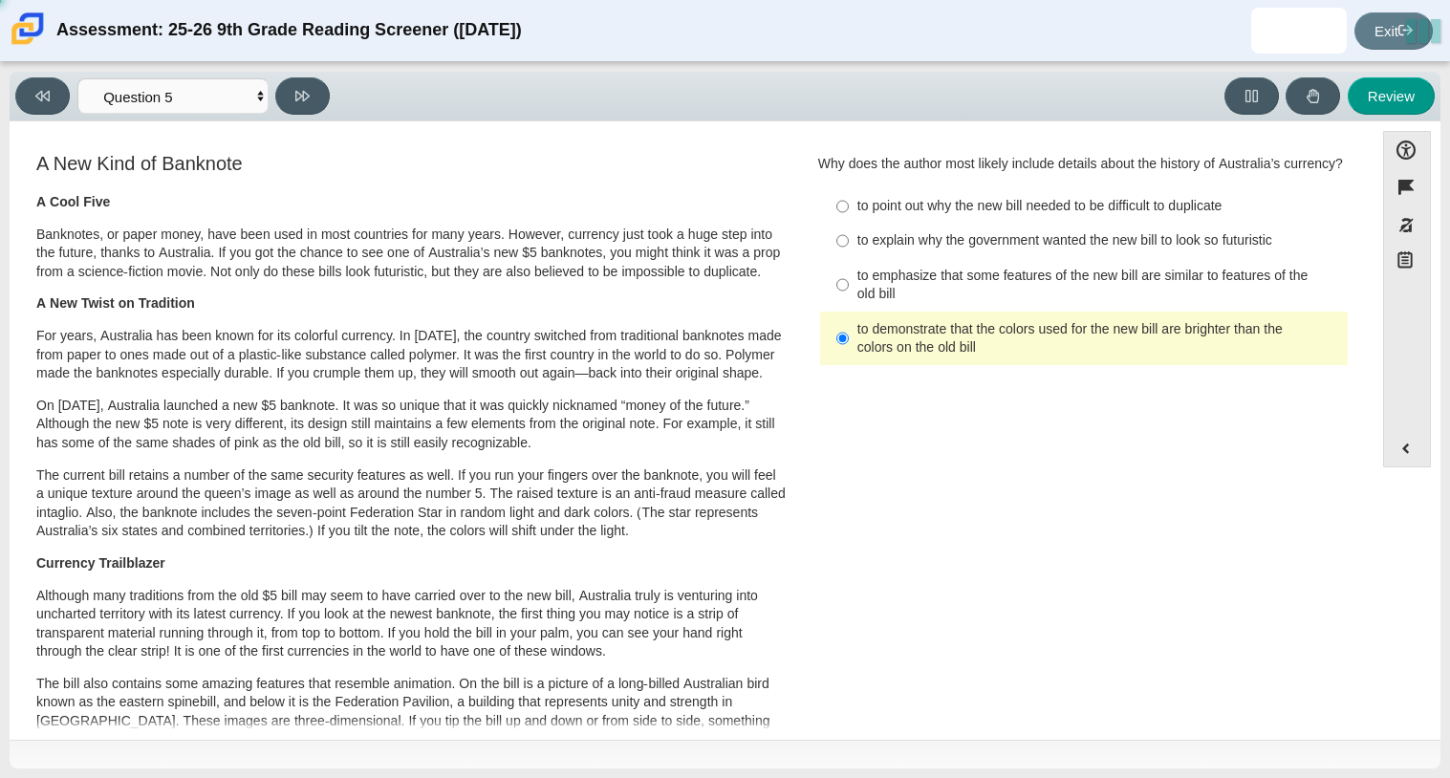
click at [912, 339] on div "to demonstrate that the colors used for the new bill are brighter than the colo…" at bounding box center [1098, 338] width 483 height 37
click at [849, 339] on input "to demonstrate that the colors used for the new bill are brighter than the colo…" at bounding box center [842, 339] width 12 height 54
click at [304, 96] on icon at bounding box center [302, 96] width 14 height 14
select select "69146e31-7b3d-4a3e-9ce6-f30c24342ae0"
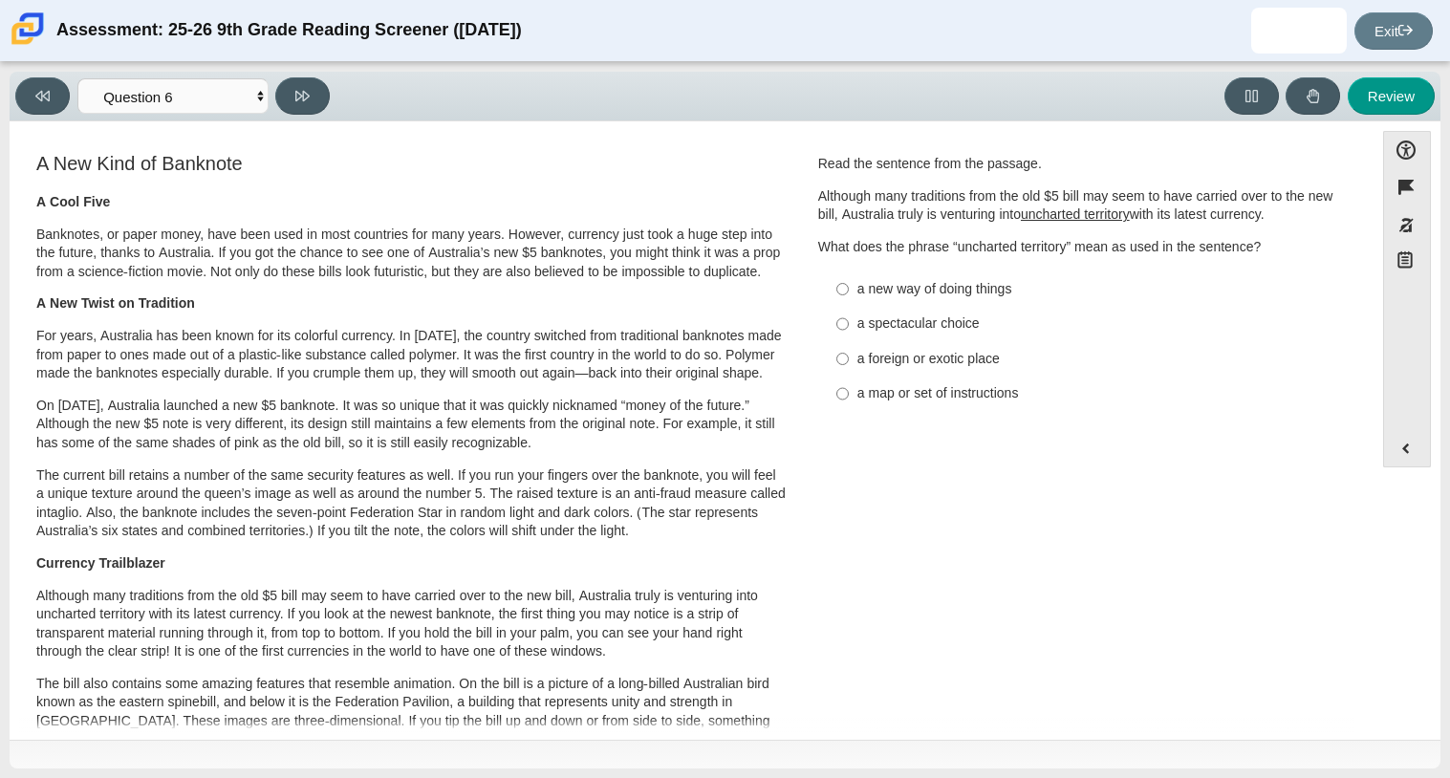
click at [915, 365] on div "a foreign or exotic place" at bounding box center [1098, 359] width 483 height 19
click at [849, 365] on input "a foreign or exotic place a foreign or exotic place" at bounding box center [842, 358] width 12 height 34
radio input "true"
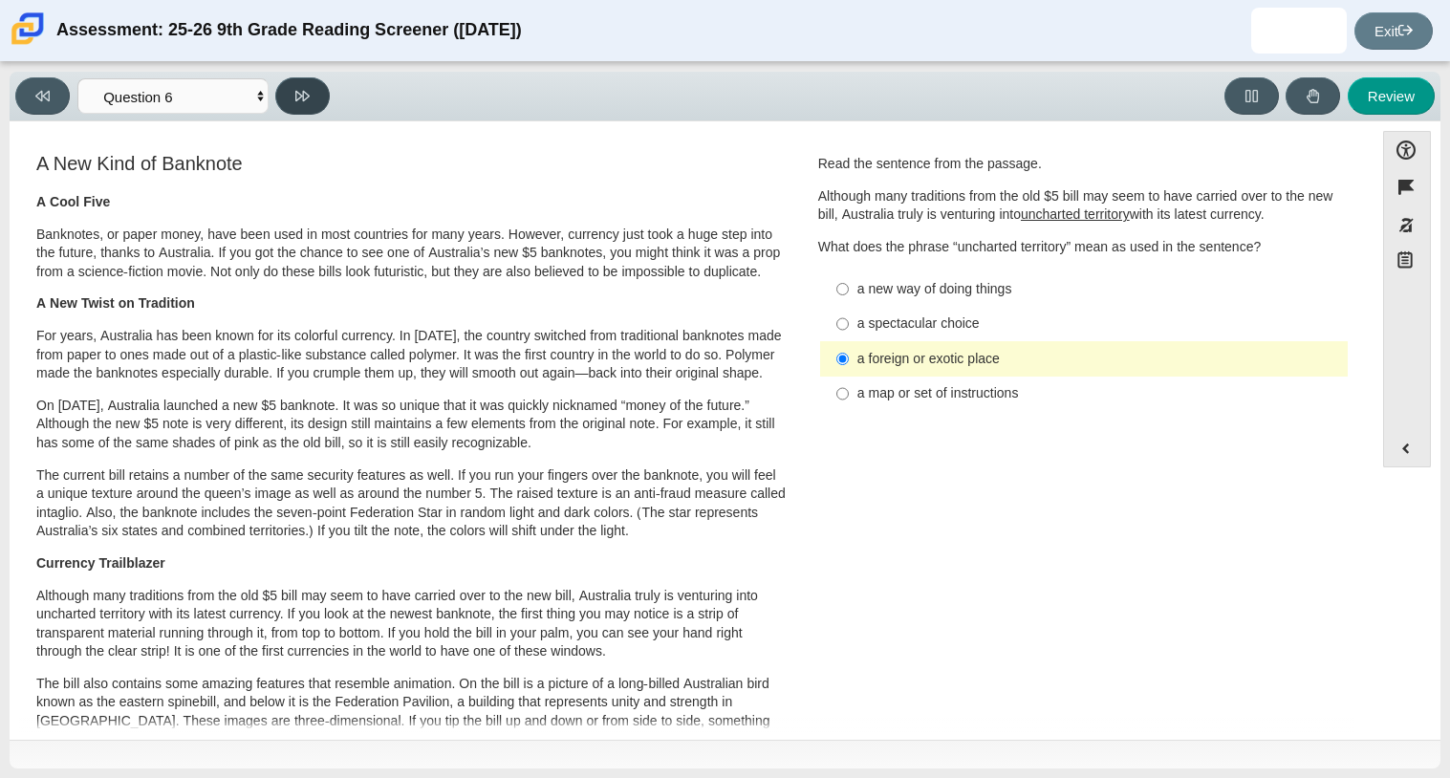
click at [308, 97] on icon at bounding box center [302, 96] width 14 height 14
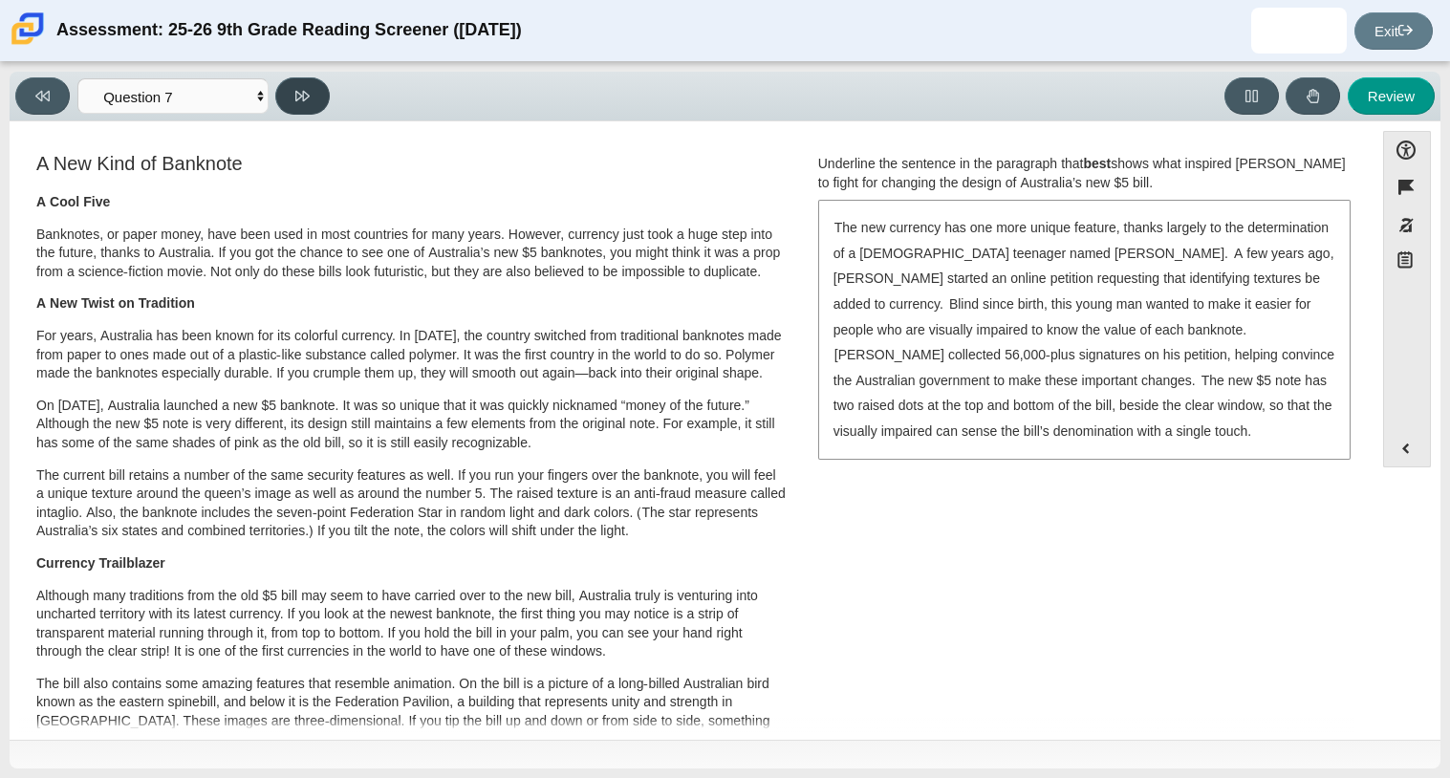
click at [308, 97] on icon at bounding box center [302, 96] width 14 height 14
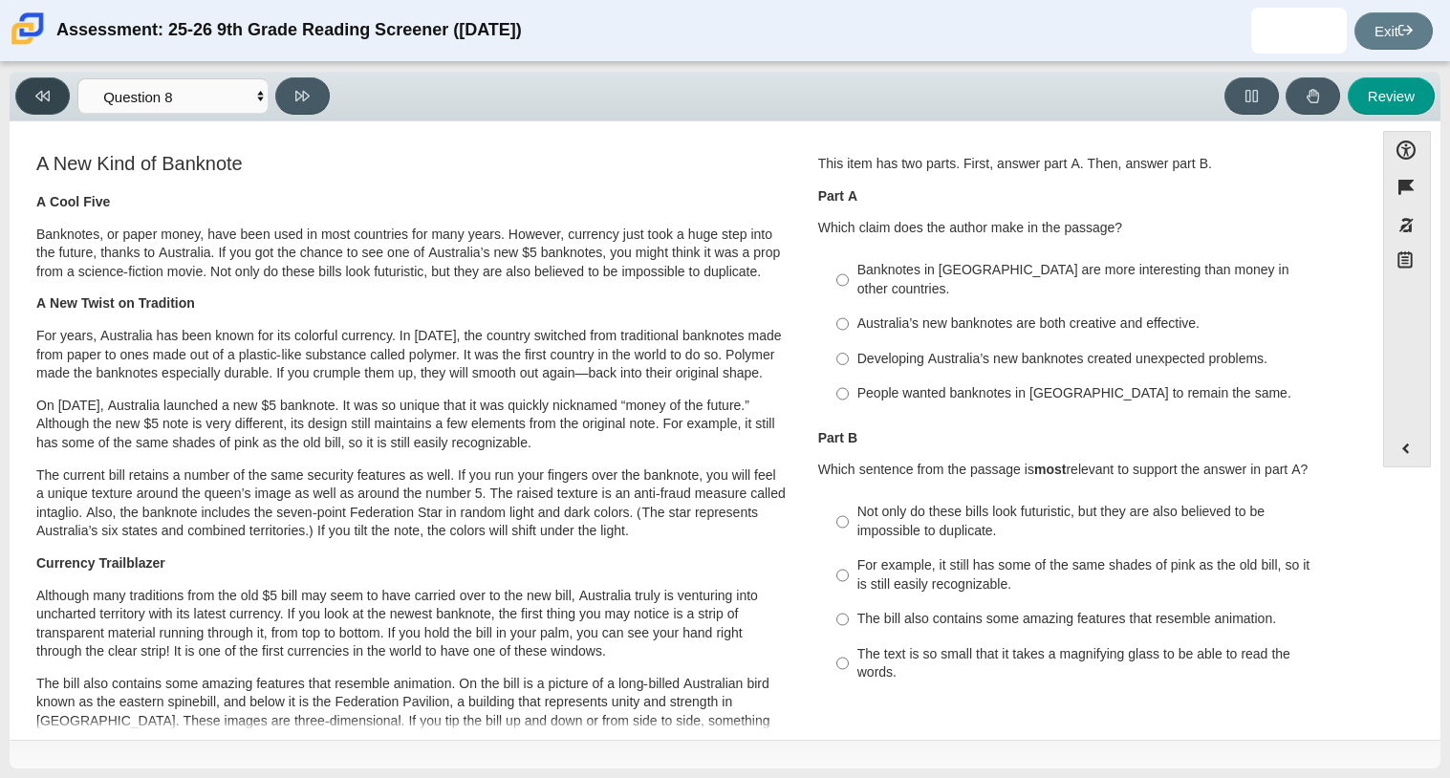
click at [29, 86] on button at bounding box center [42, 95] width 54 height 37
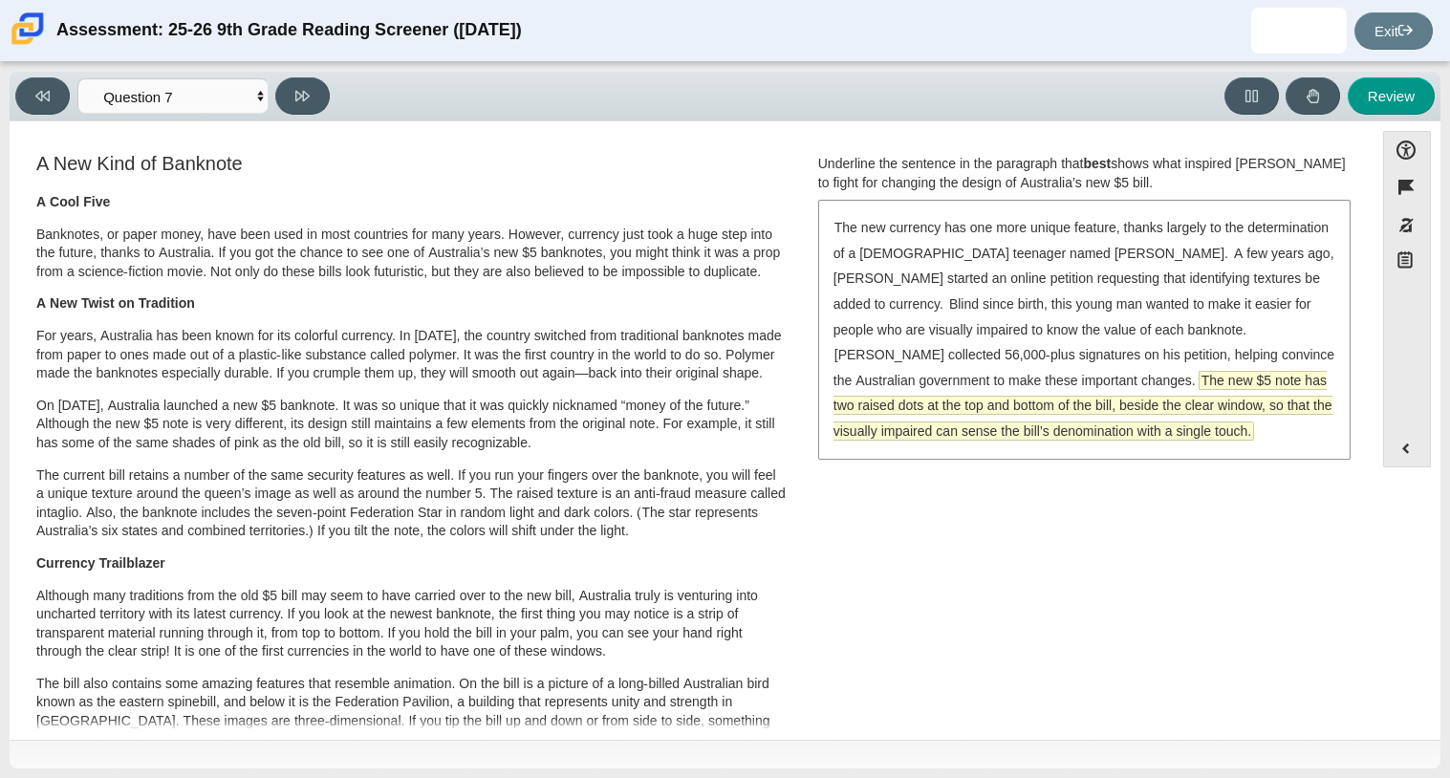
click at [1075, 379] on span "The new $5 note has two raised dots at the top and bottom of the bill, beside t…" at bounding box center [1082, 406] width 499 height 68
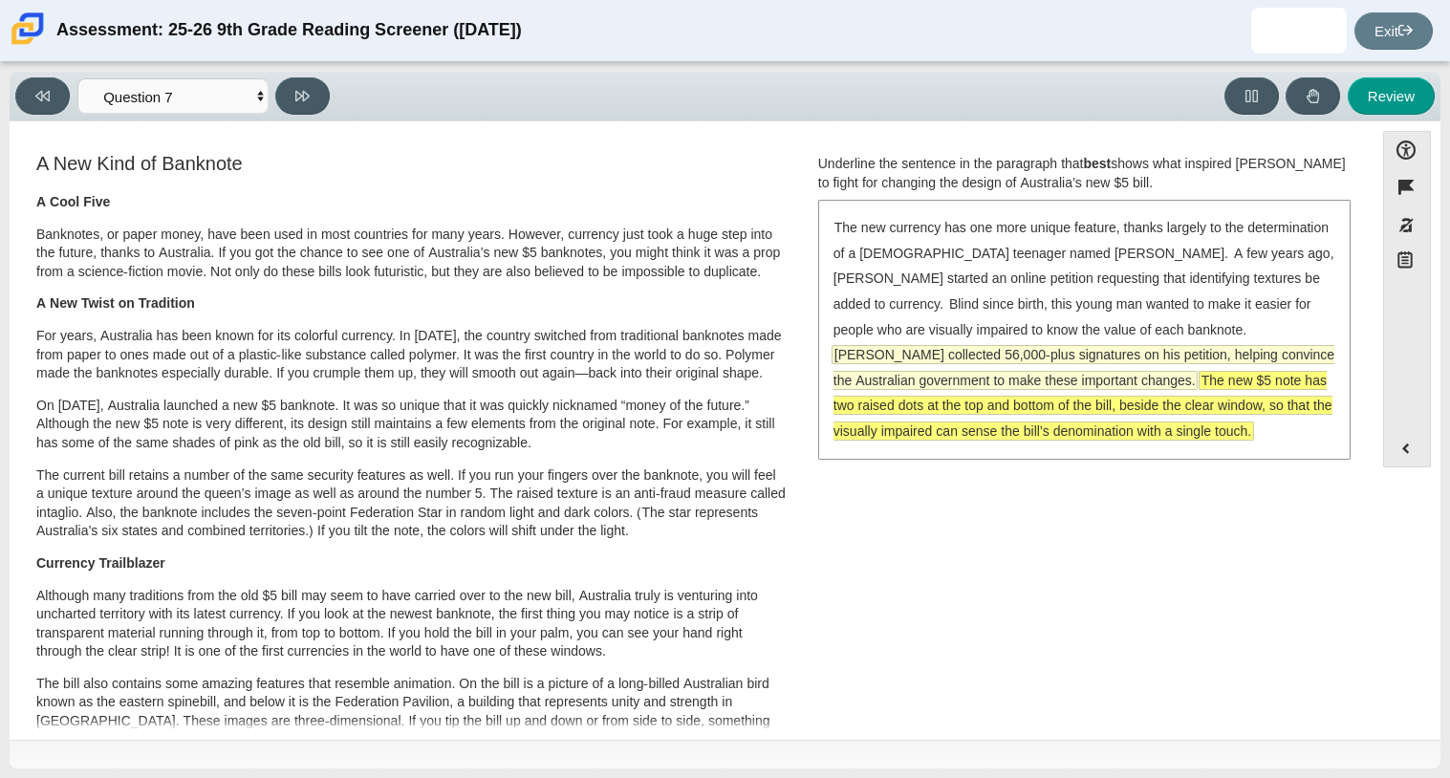
click at [1011, 373] on span "[PERSON_NAME] collected 56,000-plus signatures on his petition, helping convinc…" at bounding box center [1083, 367] width 501 height 43
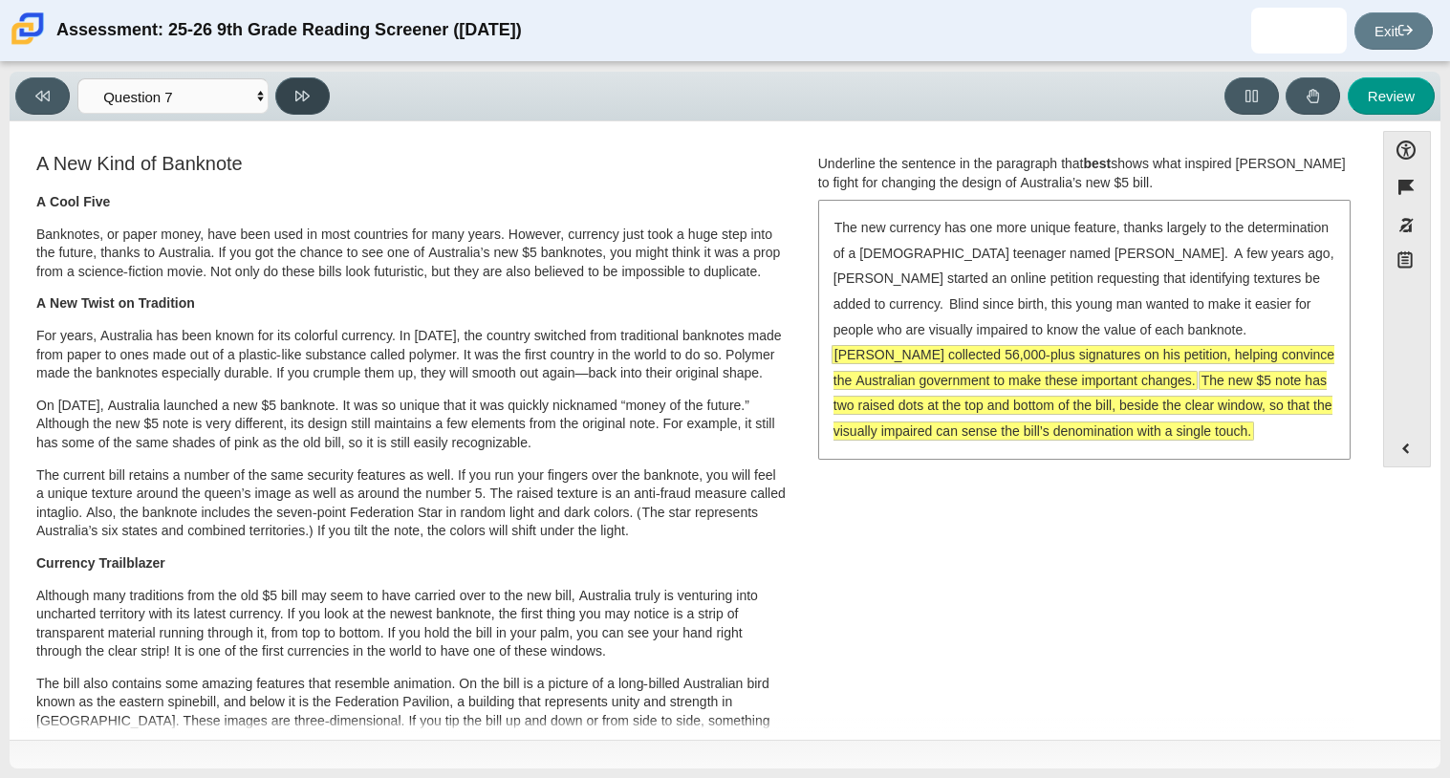
click at [313, 97] on button at bounding box center [302, 95] width 54 height 37
select select "ea8338c2-a6a3-418e-a305-2b963b54a290"
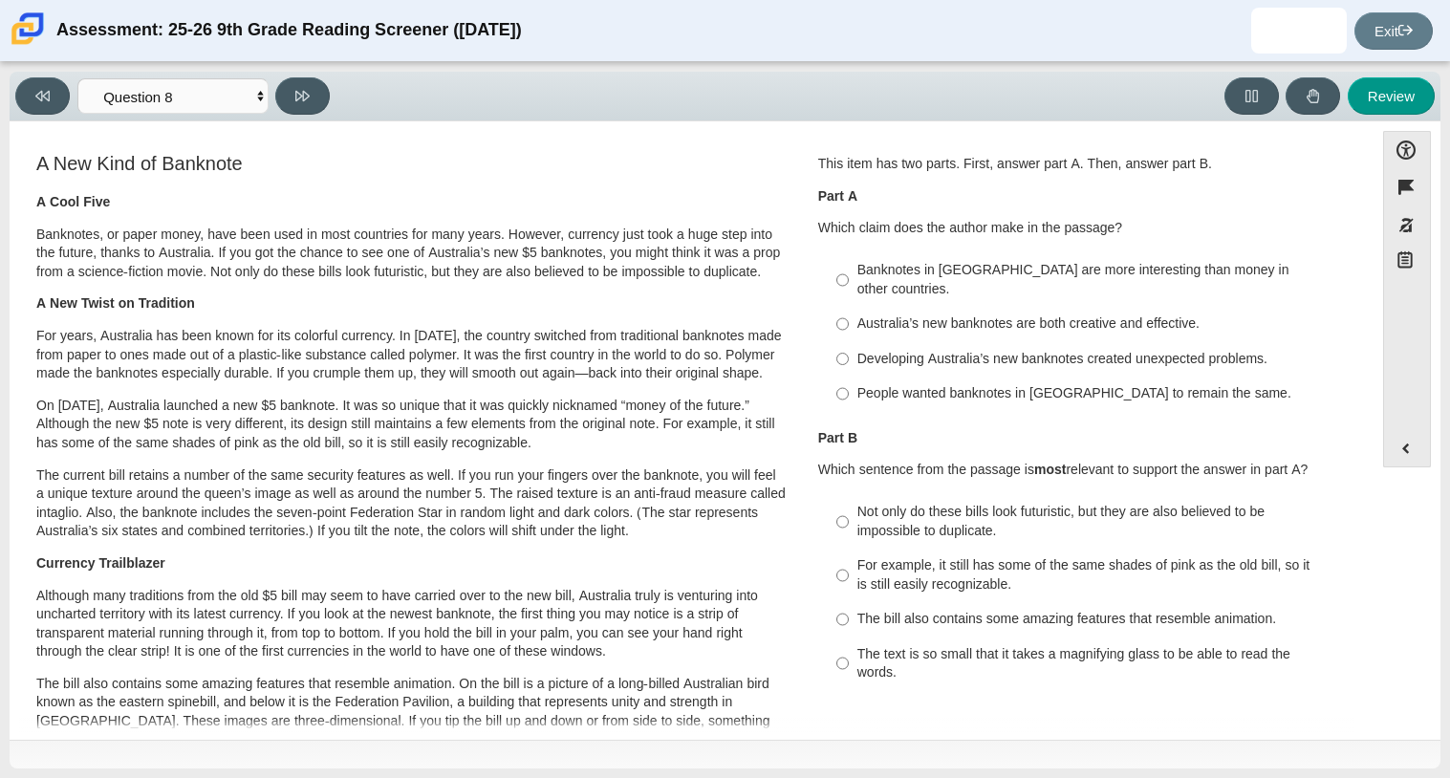
click at [421, 79] on div "Review" at bounding box center [886, 95] width 1098 height 37
click at [885, 270] on div "Banknotes in [GEOGRAPHIC_DATA] are more interesting than money in other countri…" at bounding box center [1098, 279] width 483 height 37
click at [849, 270] on input "Banknotes in [GEOGRAPHIC_DATA] are more interesting than money in other countri…" at bounding box center [842, 280] width 12 height 54
radio input "true"
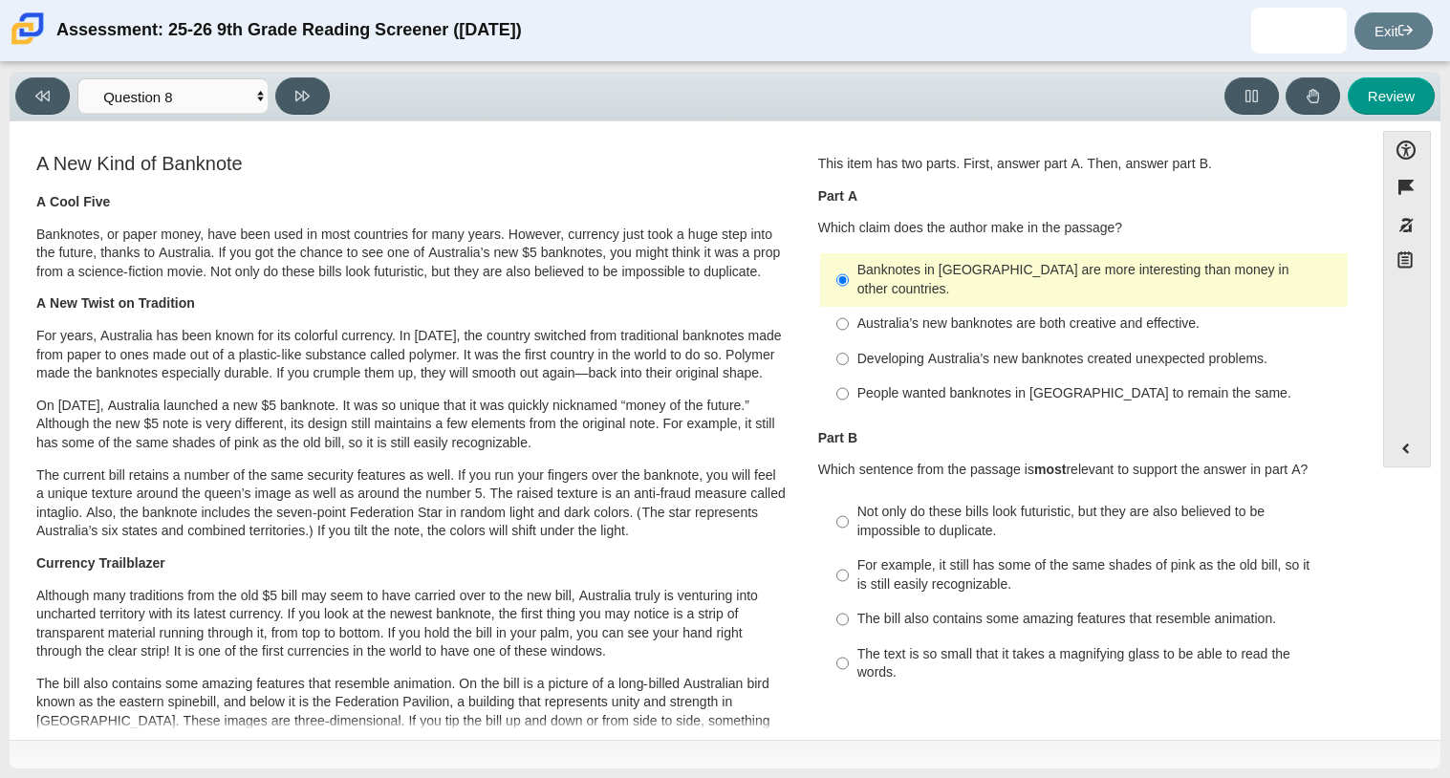
click at [877, 503] on div "Not only do these bills look futuristic, but they are also believed to be impos…" at bounding box center [1098, 521] width 483 height 37
click at [849, 501] on input "Not only do these bills look futuristic, but they are also believed to be impos…" at bounding box center [842, 522] width 12 height 54
radio input "true"
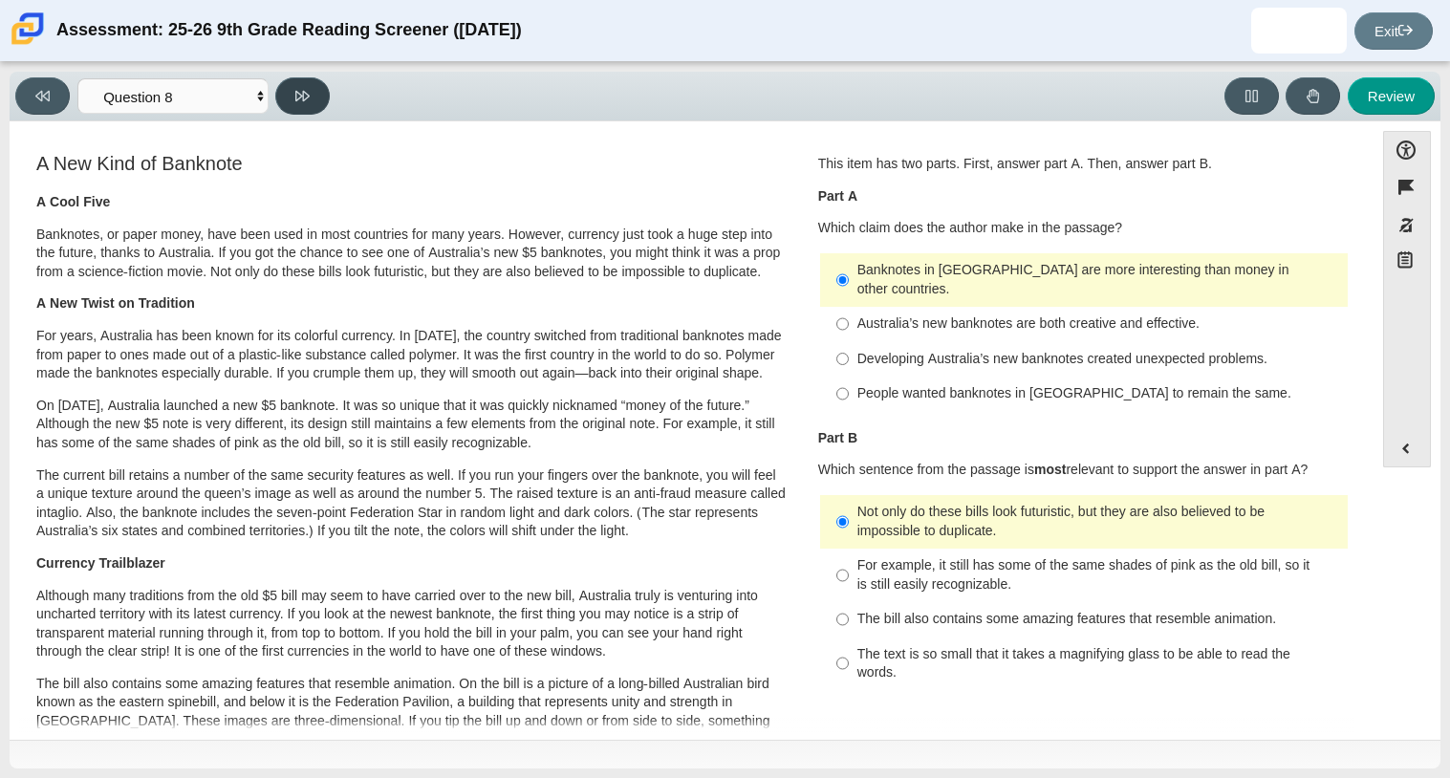
click at [314, 87] on button at bounding box center [302, 95] width 54 height 37
select select "89f058d6-b15c-4ef5-a4b3-fdaffb8868b6"
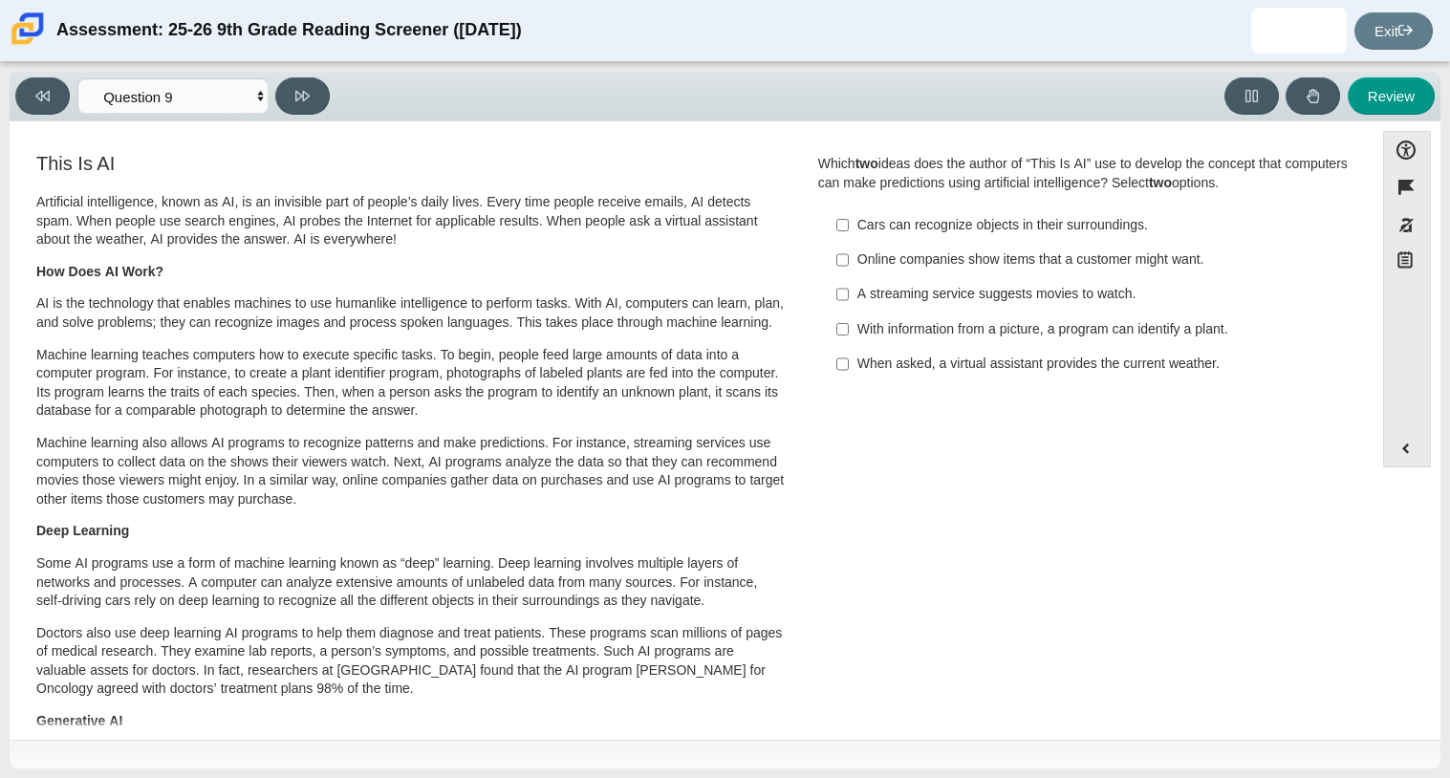
click at [848, 227] on label "Cars can recognize objects in their surroundings. Cars can recognize objects in…" at bounding box center [1085, 224] width 525 height 34
click at [848, 227] on input "Cars can recognize objects in their surroundings. Cars can recognize objects in…" at bounding box center [842, 224] width 12 height 34
checkbox input "true"
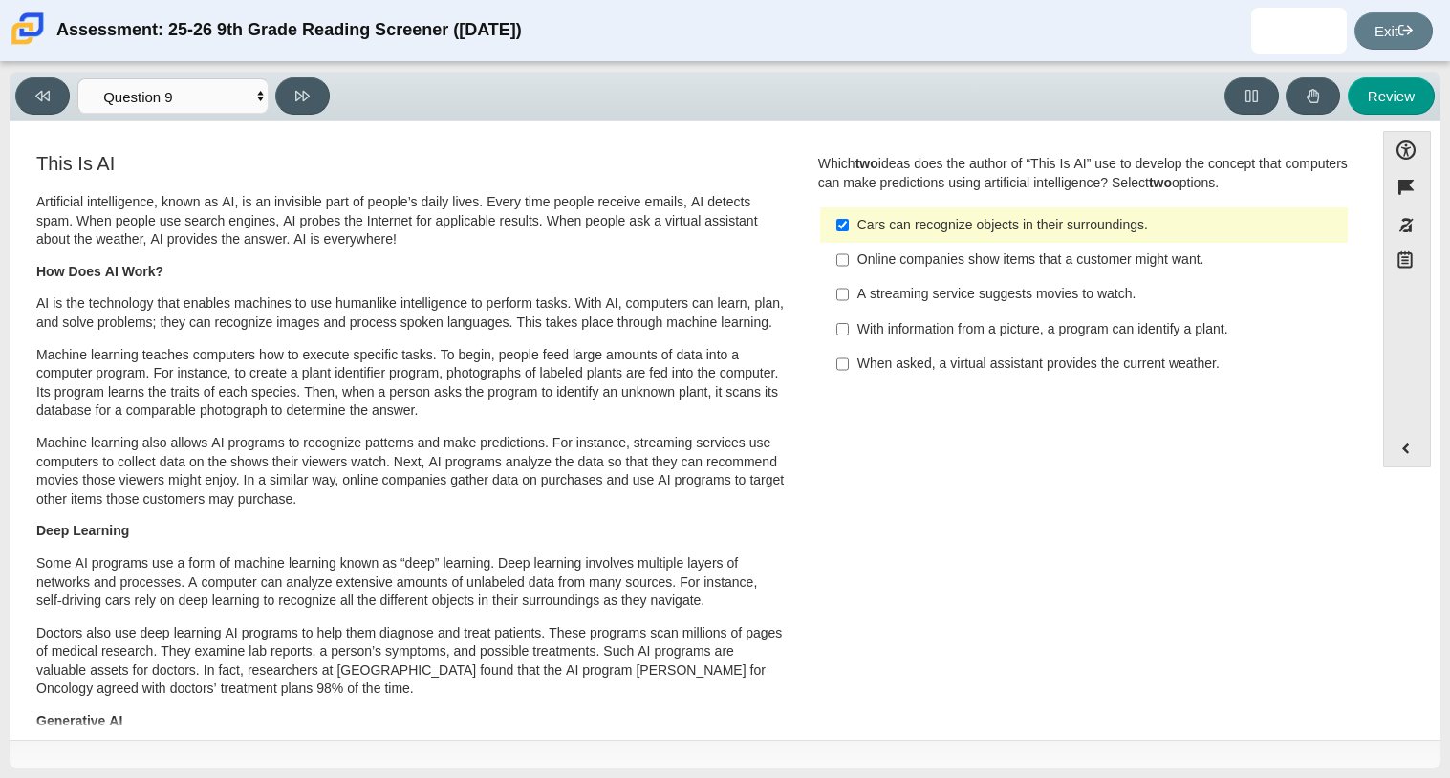
click at [956, 378] on label "When asked, a virtual assistant provides the current weather. When asked, a vir…" at bounding box center [1085, 364] width 525 height 34
click at [849, 378] on input "When asked, a virtual assistant provides the current weather. When asked, a vir…" at bounding box center [842, 364] width 12 height 34
checkbox input "true"
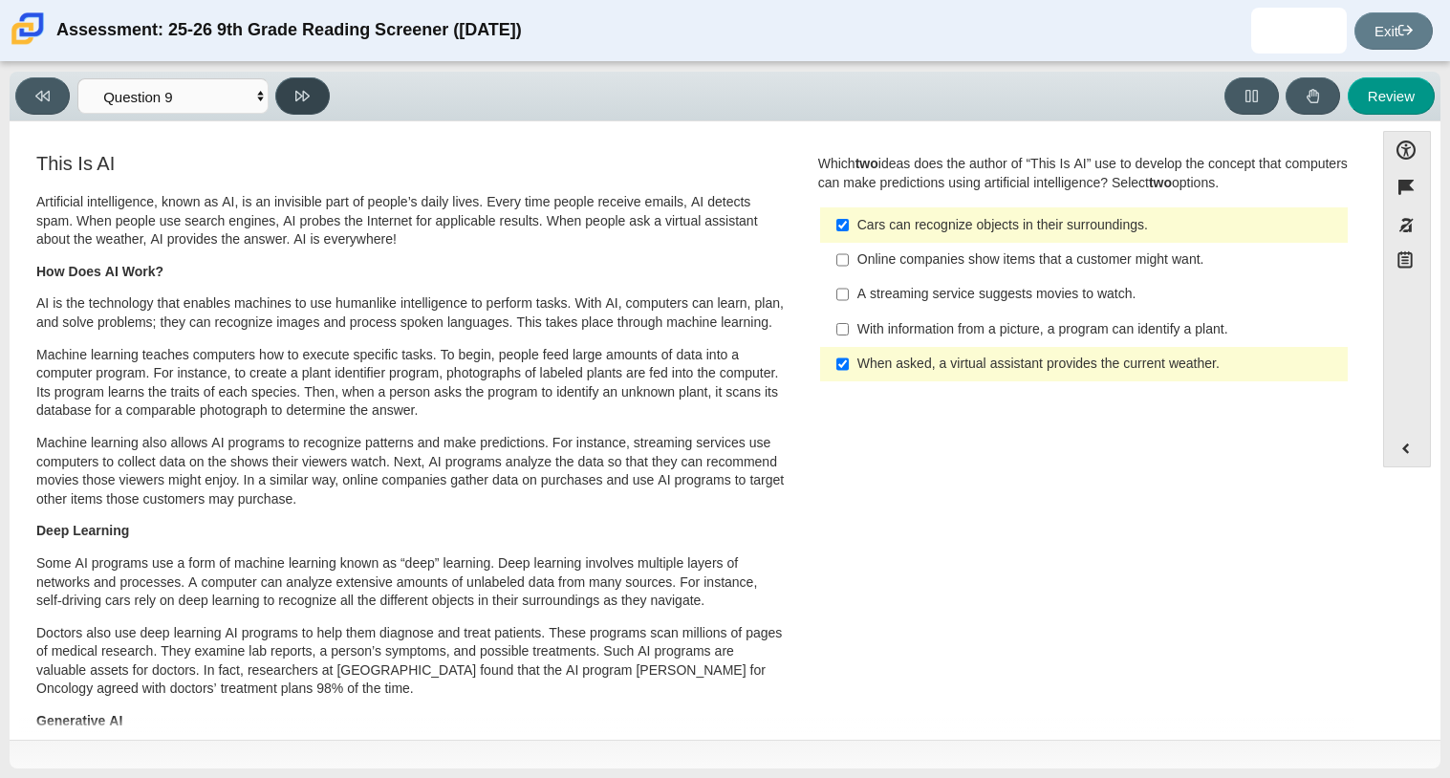
click at [309, 90] on icon at bounding box center [302, 96] width 14 height 14
select select "cdf3c14e-a918-44d1-9b63-3db0fa81641e"
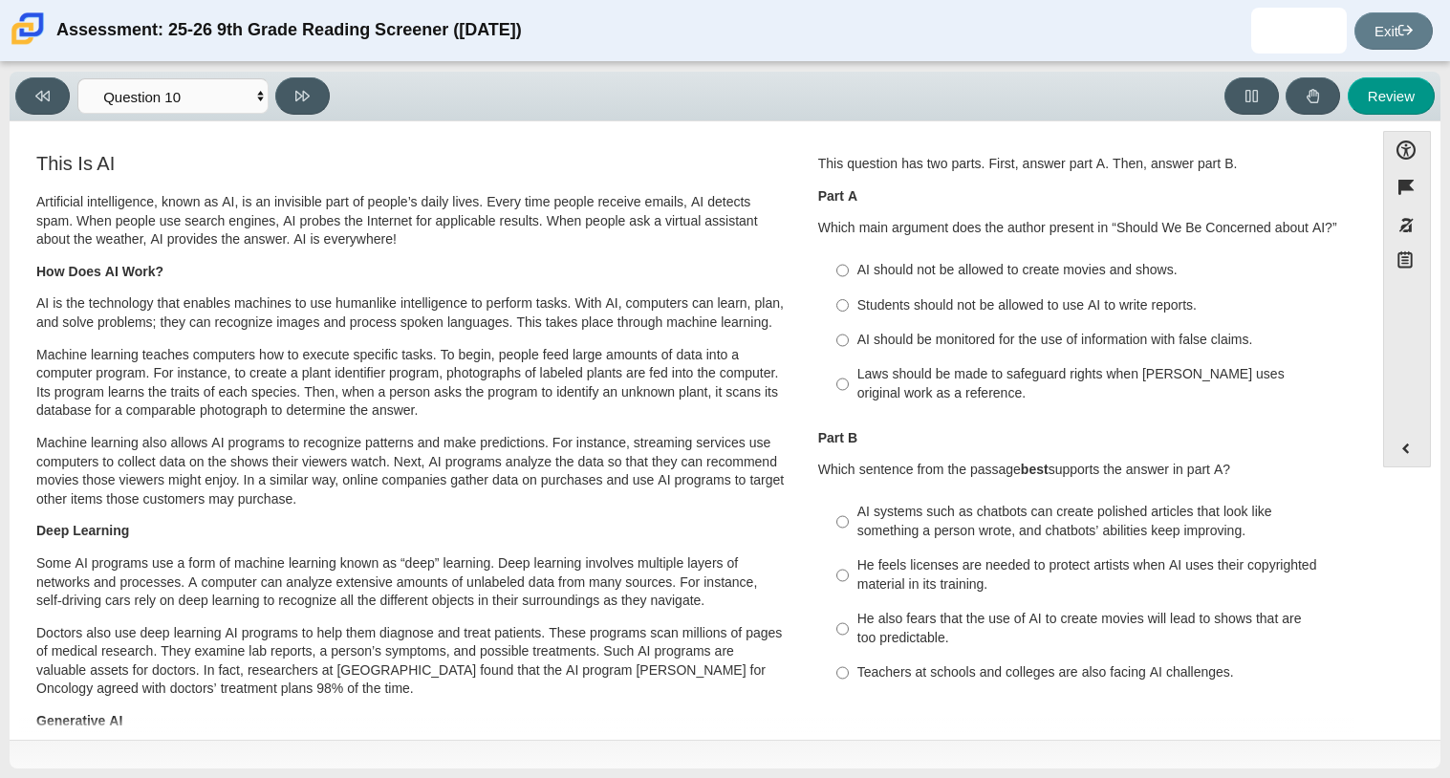
click at [903, 203] on p "Part A" at bounding box center [1083, 196] width 531 height 19
click at [941, 273] on div "AI should not be allowed to create movies and shows." at bounding box center [1098, 270] width 483 height 19
click at [849, 273] on input "AI should not be allowed to create movies and shows. AI should not be allowed t…" at bounding box center [842, 270] width 12 height 34
radio input "true"
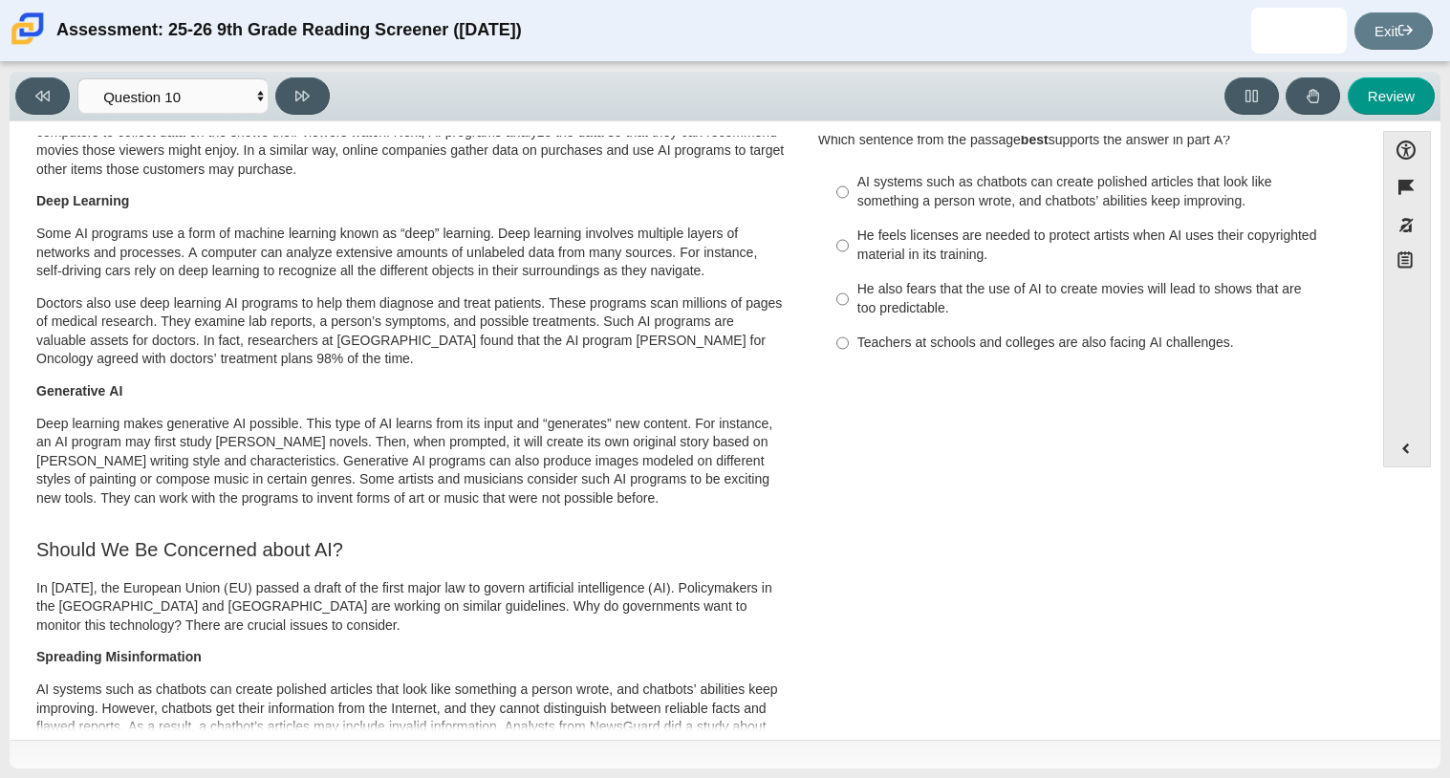
scroll to position [327, 0]
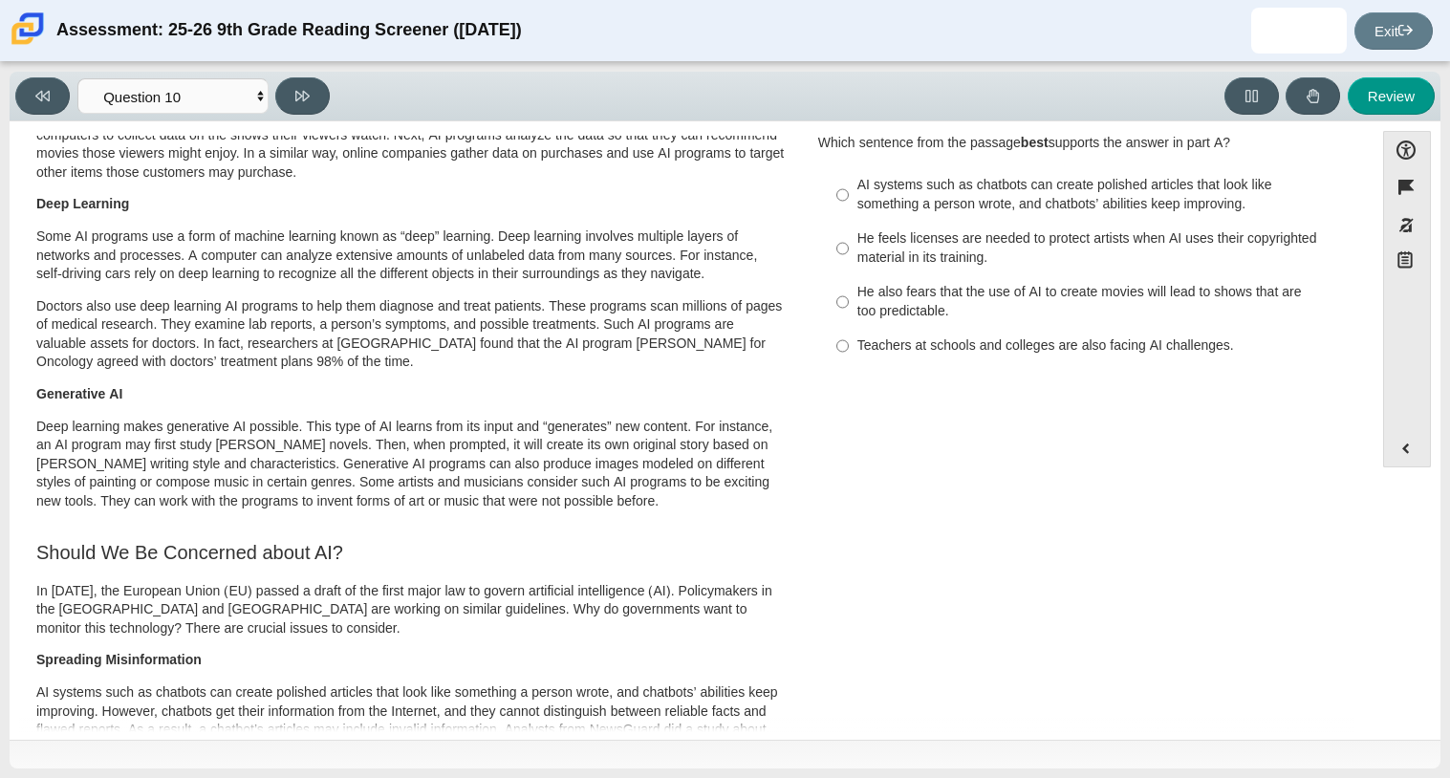
click at [1006, 205] on div "AI systems such as chatbots can create polished articles that look like somethi…" at bounding box center [1098, 194] width 483 height 37
click at [849, 205] on input "AI systems such as chatbots can create polished articles that look like somethi…" at bounding box center [842, 195] width 12 height 54
radio input "true"
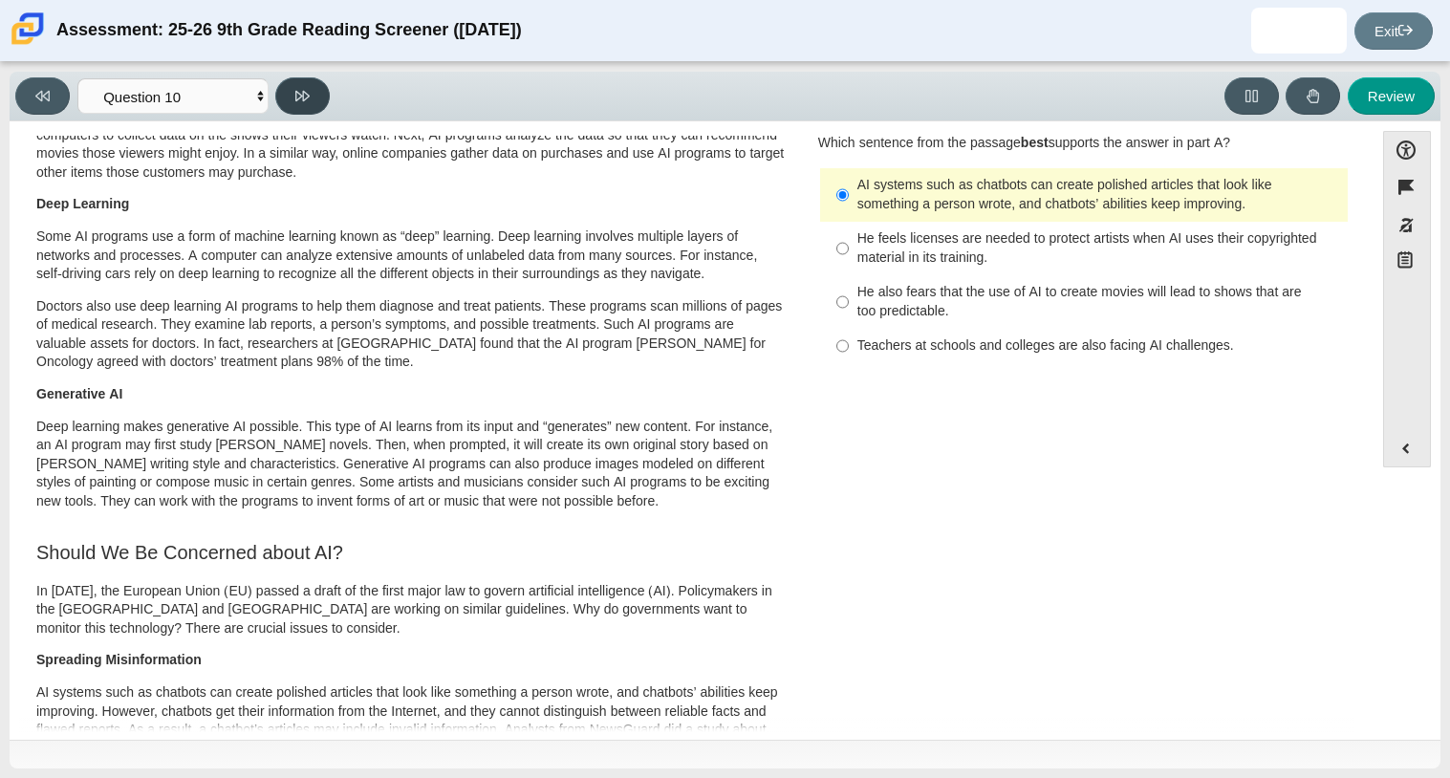
click at [299, 94] on icon at bounding box center [302, 96] width 14 height 14
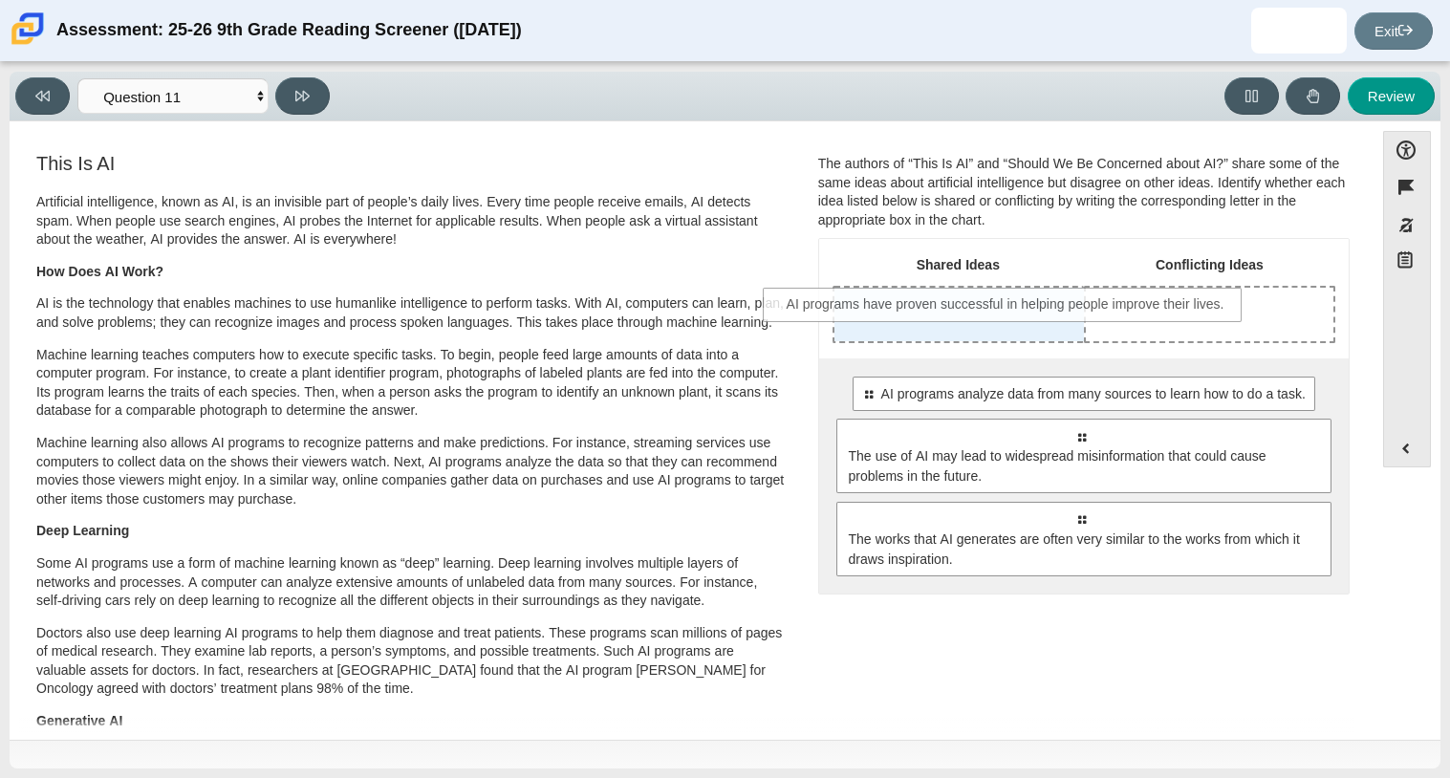
drag, startPoint x: 940, startPoint y: 394, endPoint x: 867, endPoint y: 305, distance: 115.4
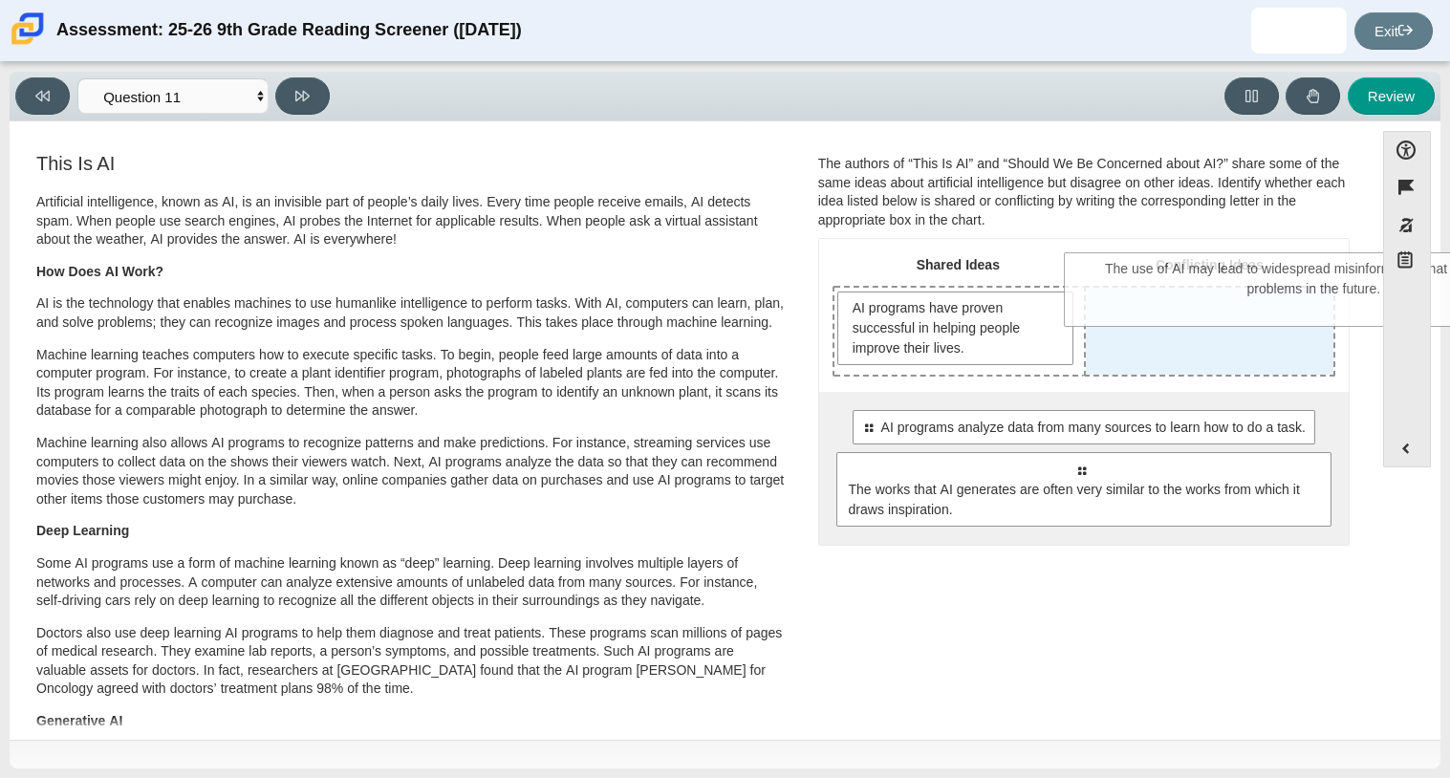
drag, startPoint x: 906, startPoint y: 501, endPoint x: 1139, endPoint y: 304, distance: 305.2
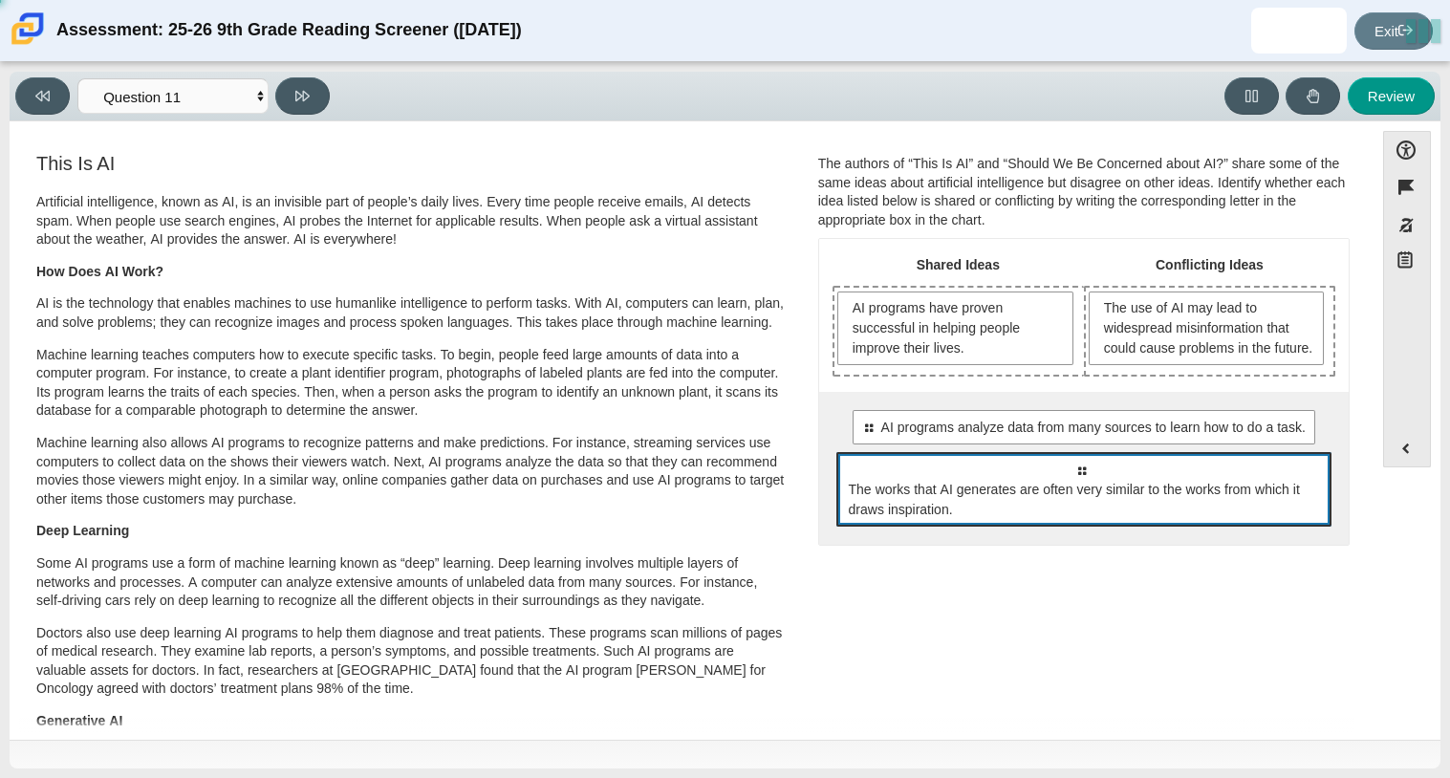
click at [978, 480] on div "Select to move response to a response input area. The works that AI generates a…" at bounding box center [1083, 489] width 495 height 75
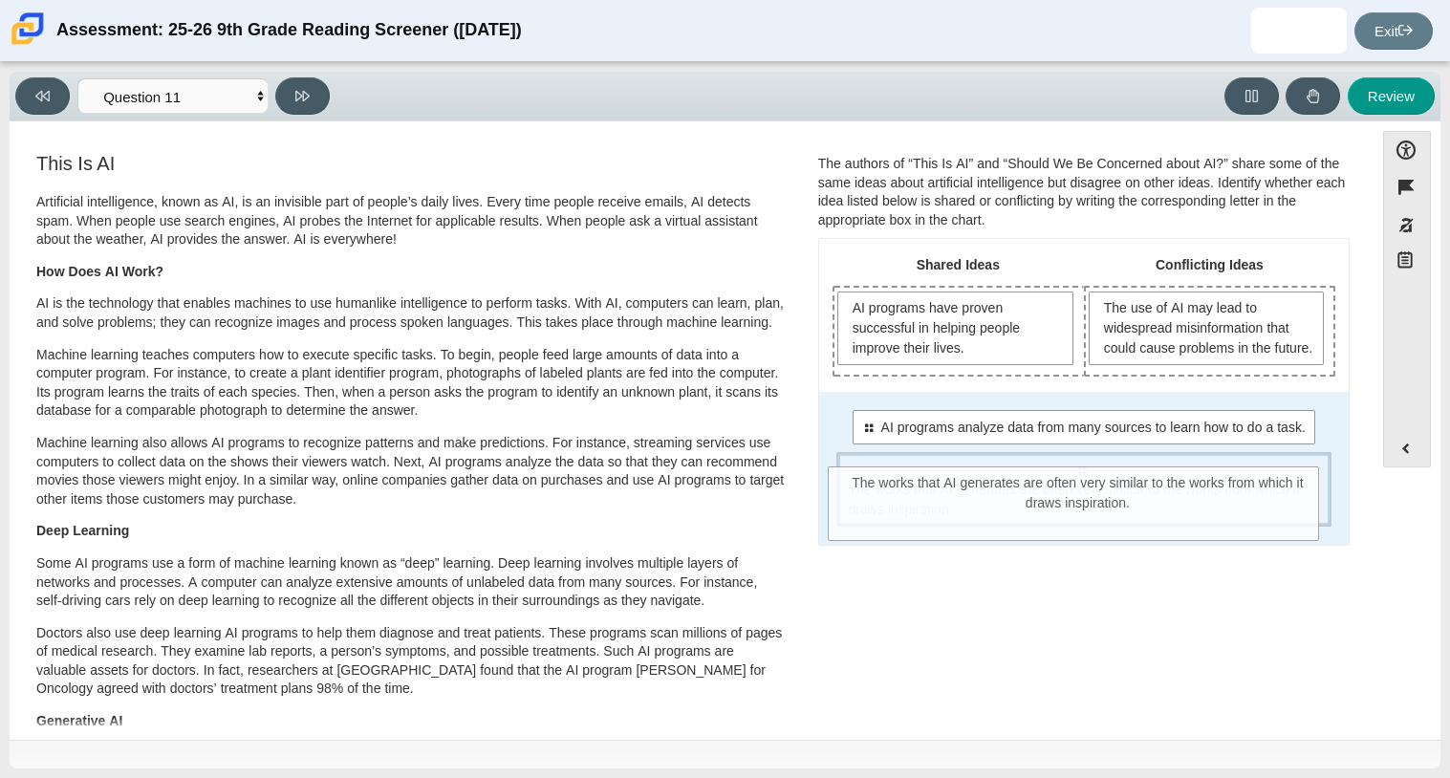
click at [975, 475] on div "Select to move response to a response input area. The works that AI generates a…" at bounding box center [1083, 489] width 495 height 75
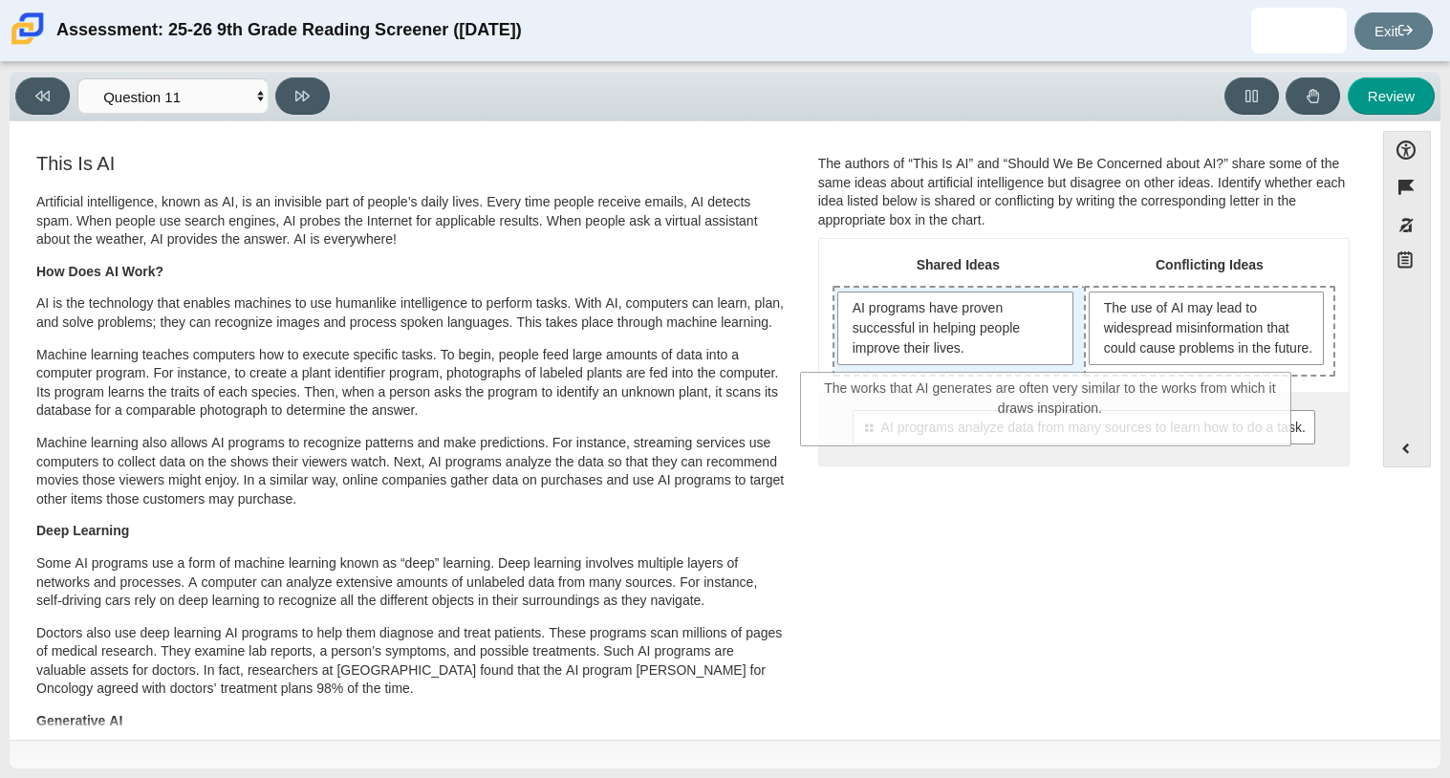
drag, startPoint x: 975, startPoint y: 475, endPoint x: 943, endPoint y: 373, distance: 107.0
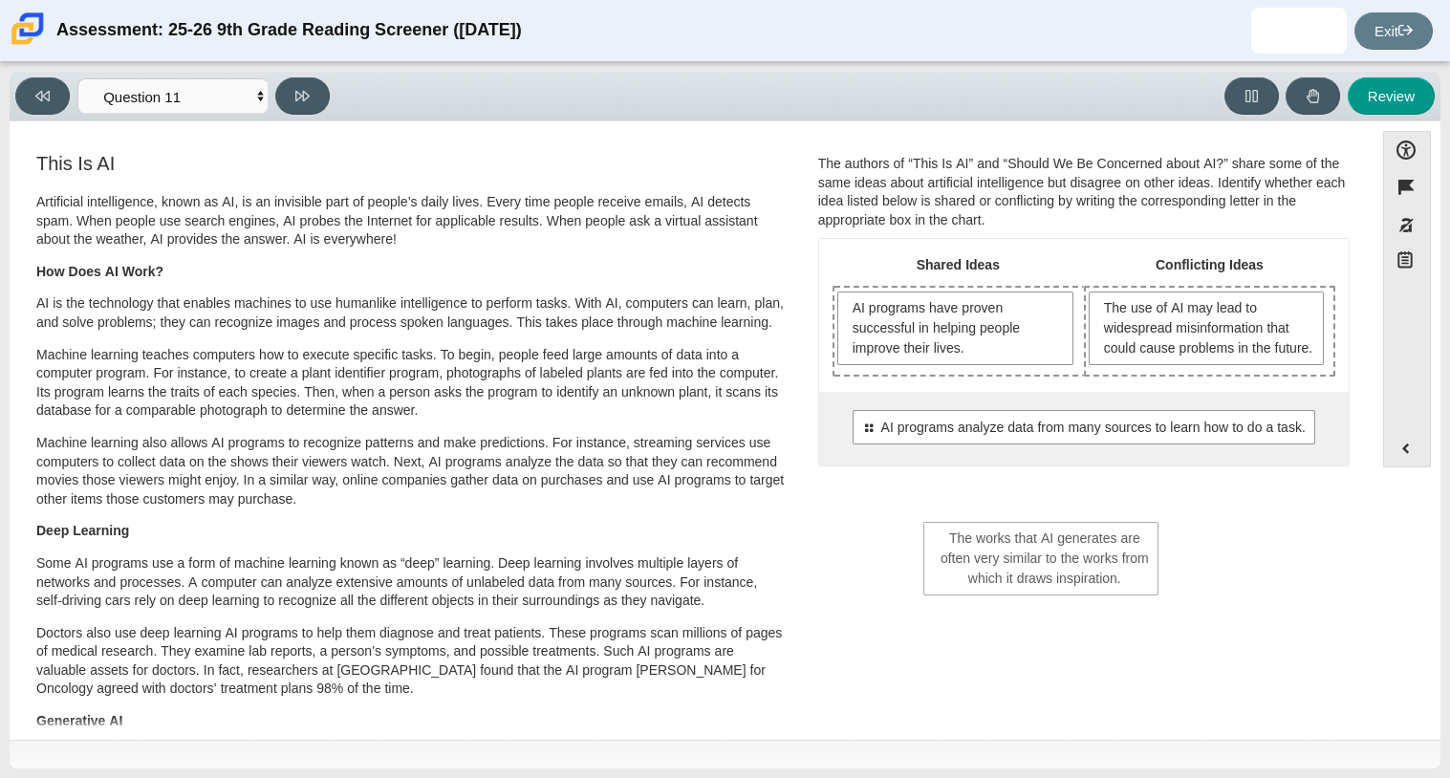
drag, startPoint x: 961, startPoint y: 412, endPoint x: 1052, endPoint y: 566, distance: 179.1
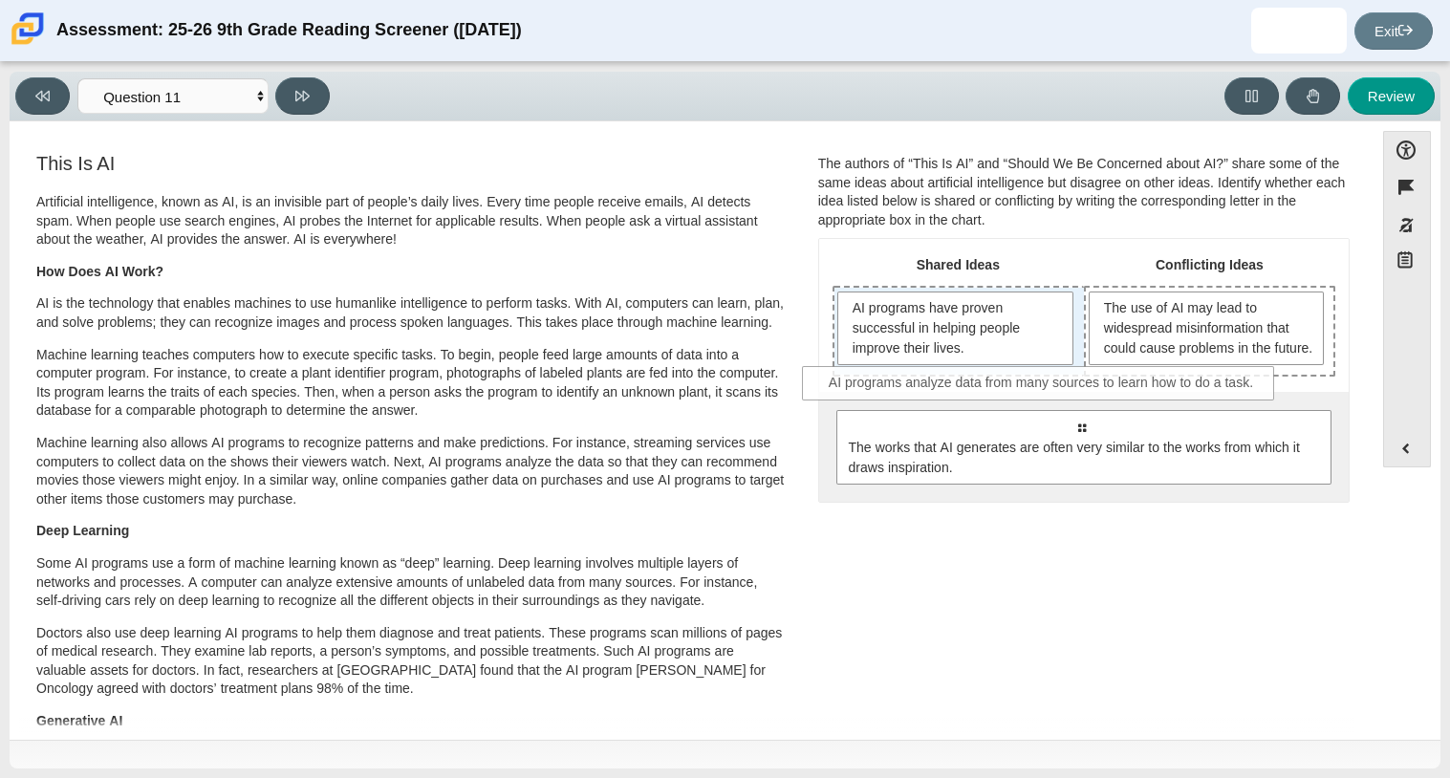
drag, startPoint x: 975, startPoint y: 448, endPoint x: 935, endPoint y: 384, distance: 75.6
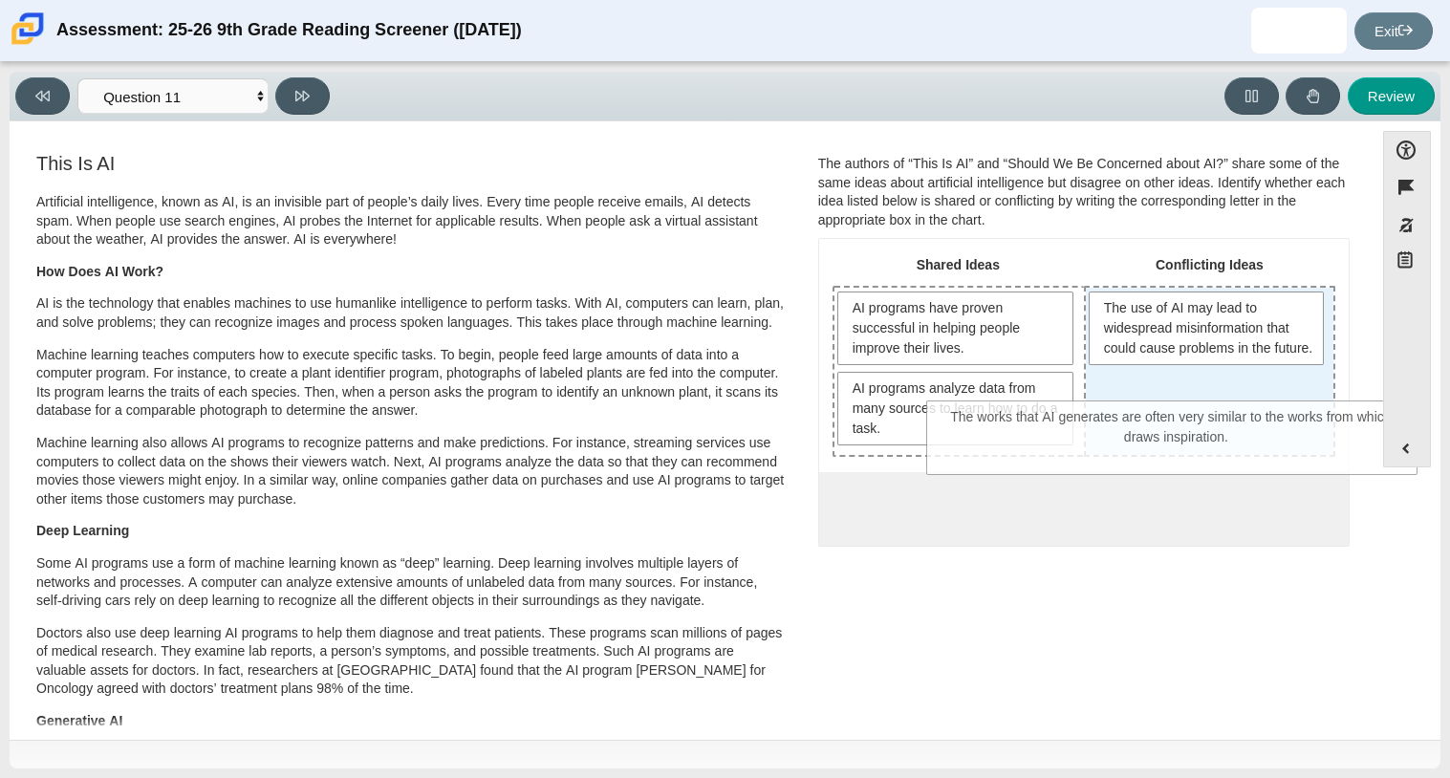
drag, startPoint x: 1111, startPoint y: 534, endPoint x: 1206, endPoint y: 441, distance: 133.8
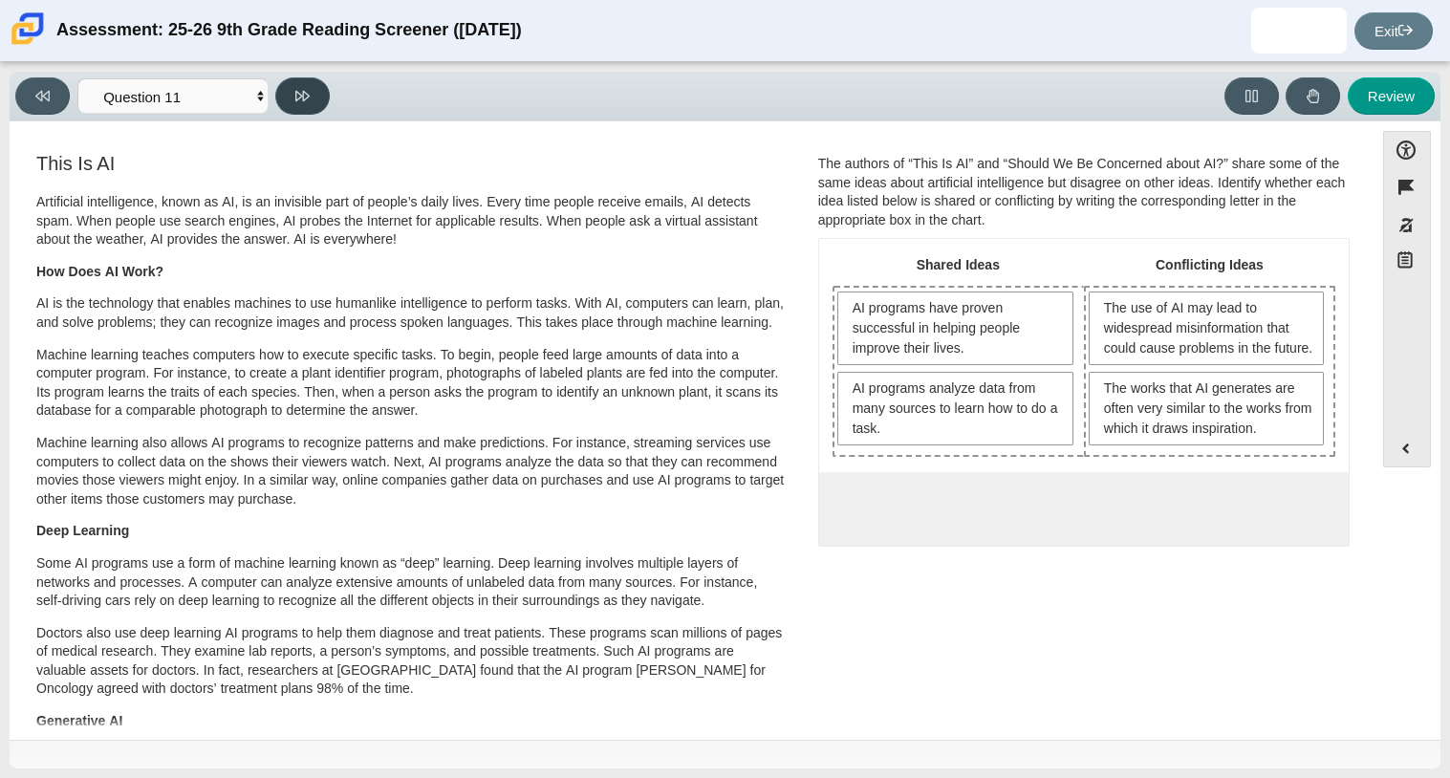
click at [296, 93] on icon at bounding box center [302, 96] width 14 height 11
select select "c3effed4-44ce-4a19-bd96-1787f34e9b4c"
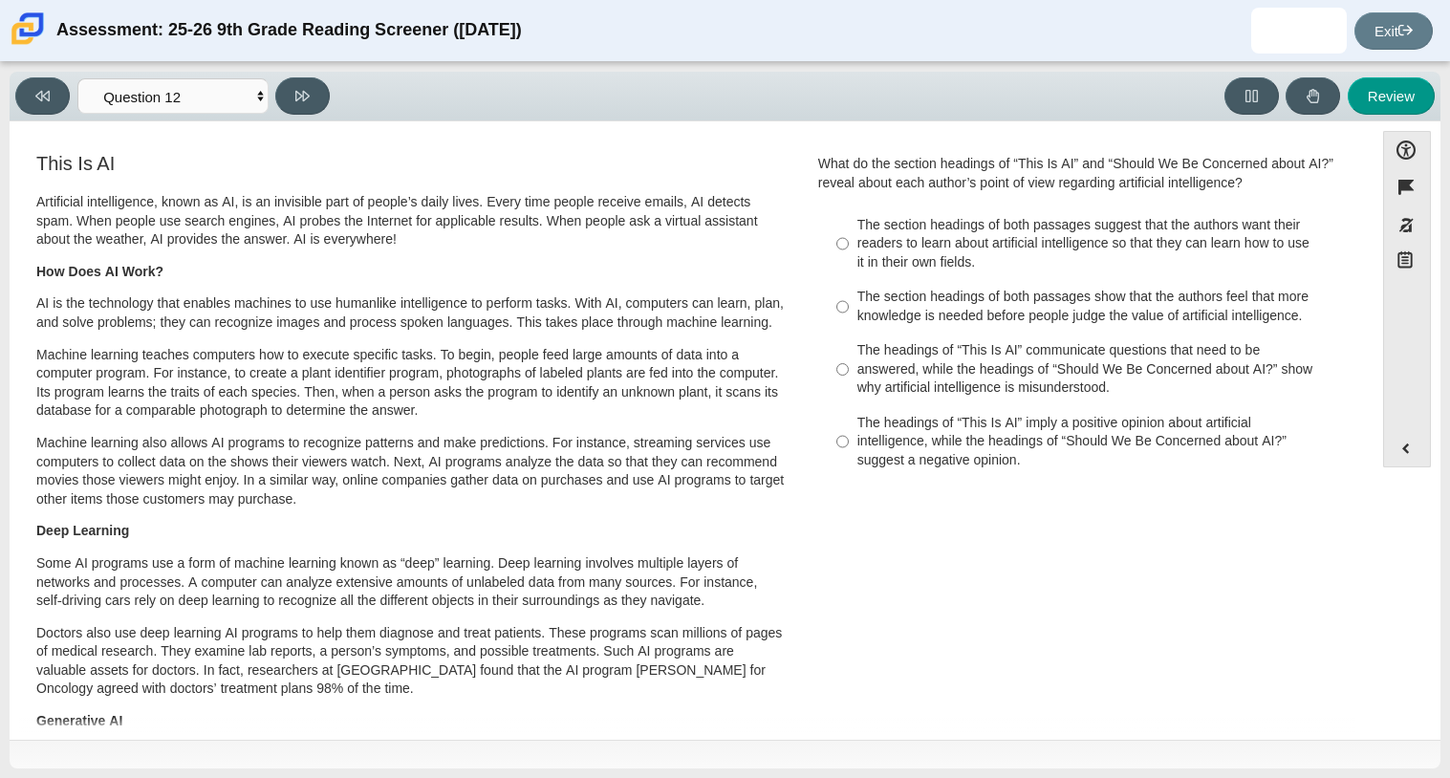
click at [1209, 296] on div "The section headings of both passages show that the authors feel that more know…" at bounding box center [1098, 306] width 483 height 37
click at [849, 296] on input "The section headings of both passages show that the authors feel that more know…" at bounding box center [842, 307] width 12 height 54
radio input "true"
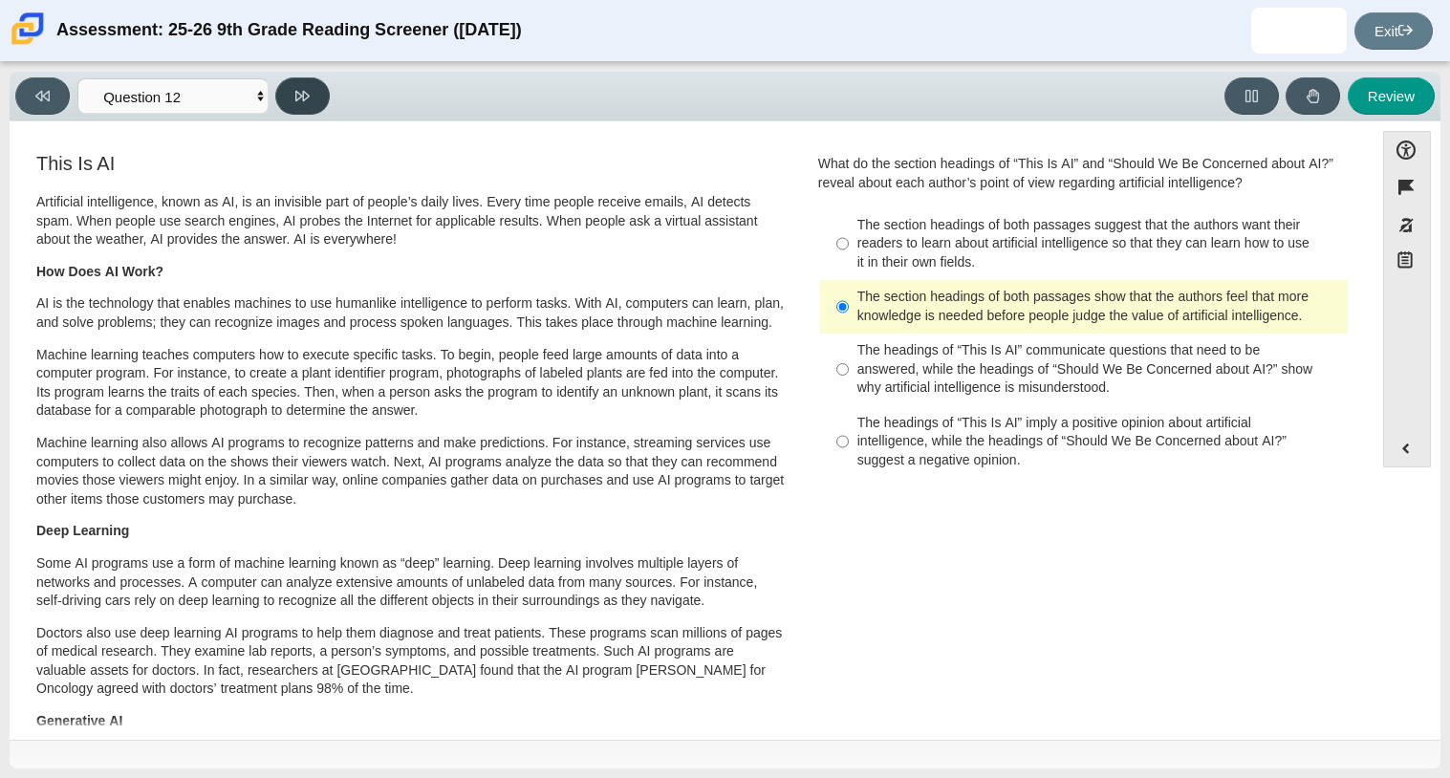
click at [307, 102] on button at bounding box center [302, 95] width 54 height 37
select select "review"
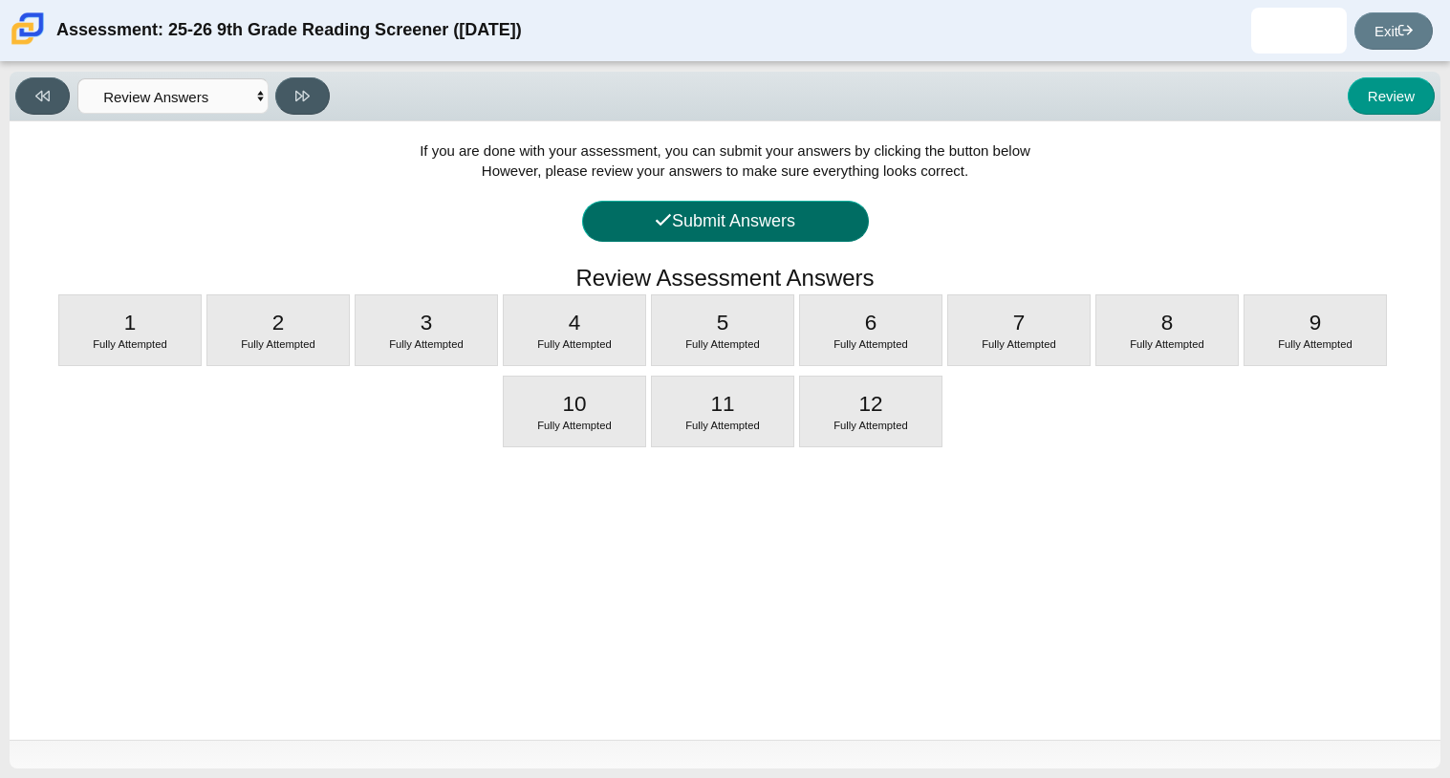
click at [706, 229] on button "Submit Answers" at bounding box center [725, 221] width 287 height 41
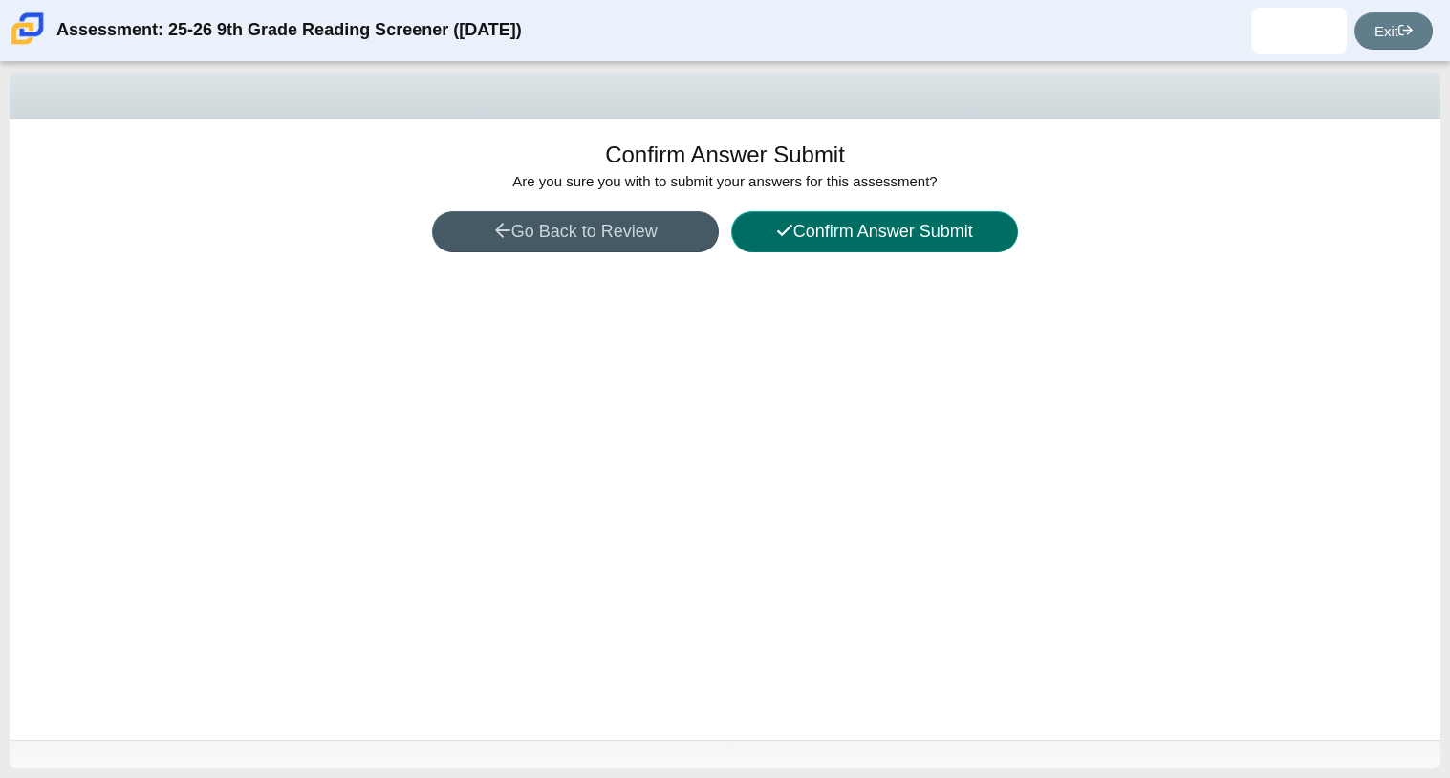
click at [959, 232] on button "Confirm Answer Submit" at bounding box center [874, 231] width 287 height 41
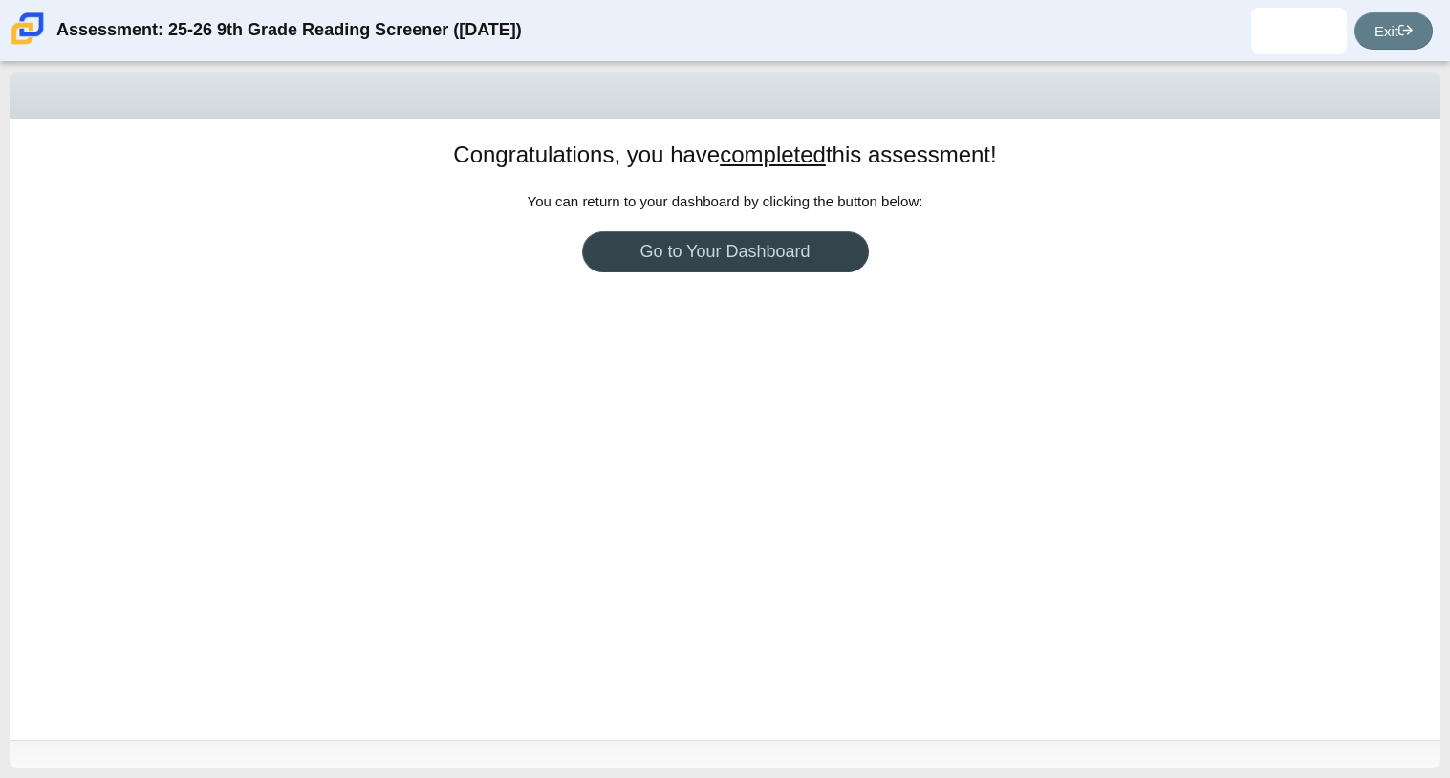
click at [716, 254] on link "Go to Your Dashboard" at bounding box center [725, 251] width 287 height 41
